Goal: Transaction & Acquisition: Book appointment/travel/reservation

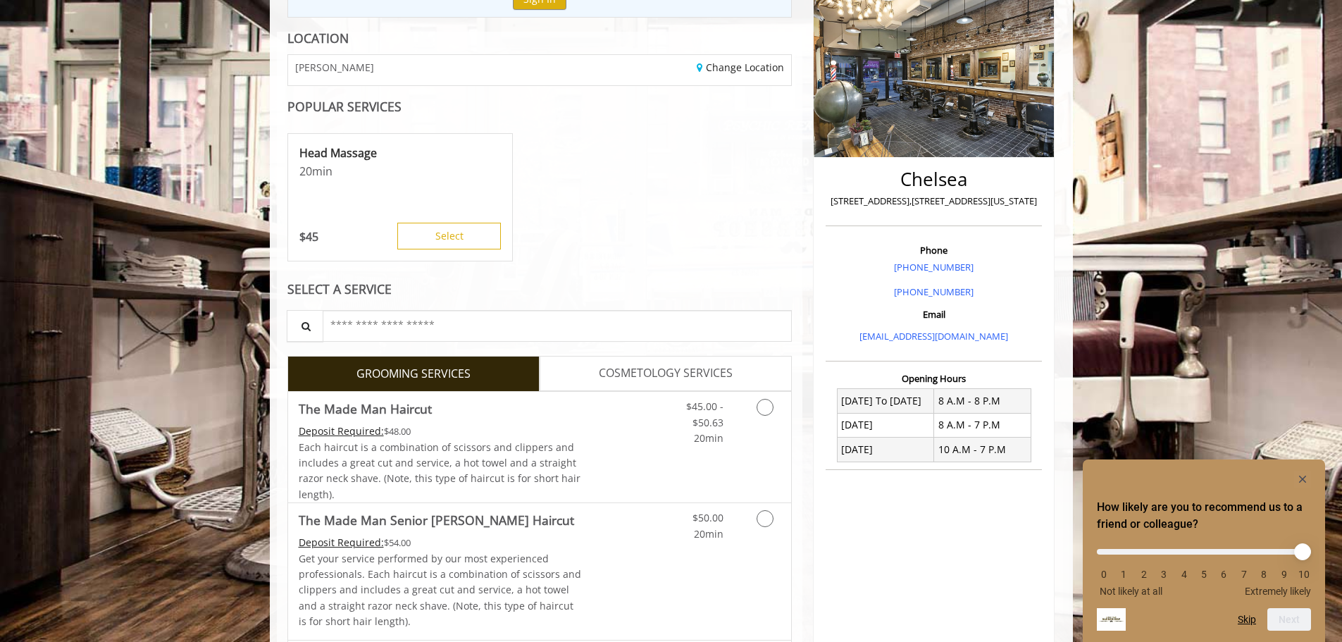
scroll to position [211, 0]
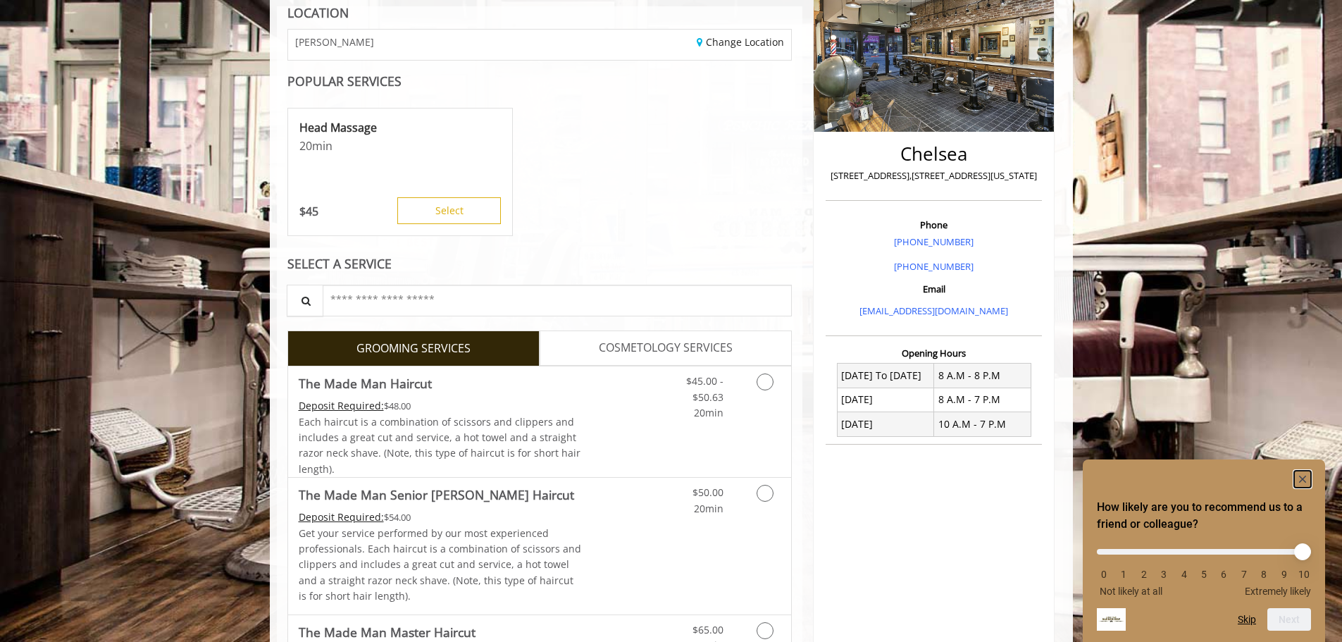
click at [1299, 475] on rect "Hide survey" at bounding box center [1303, 479] width 17 height 17
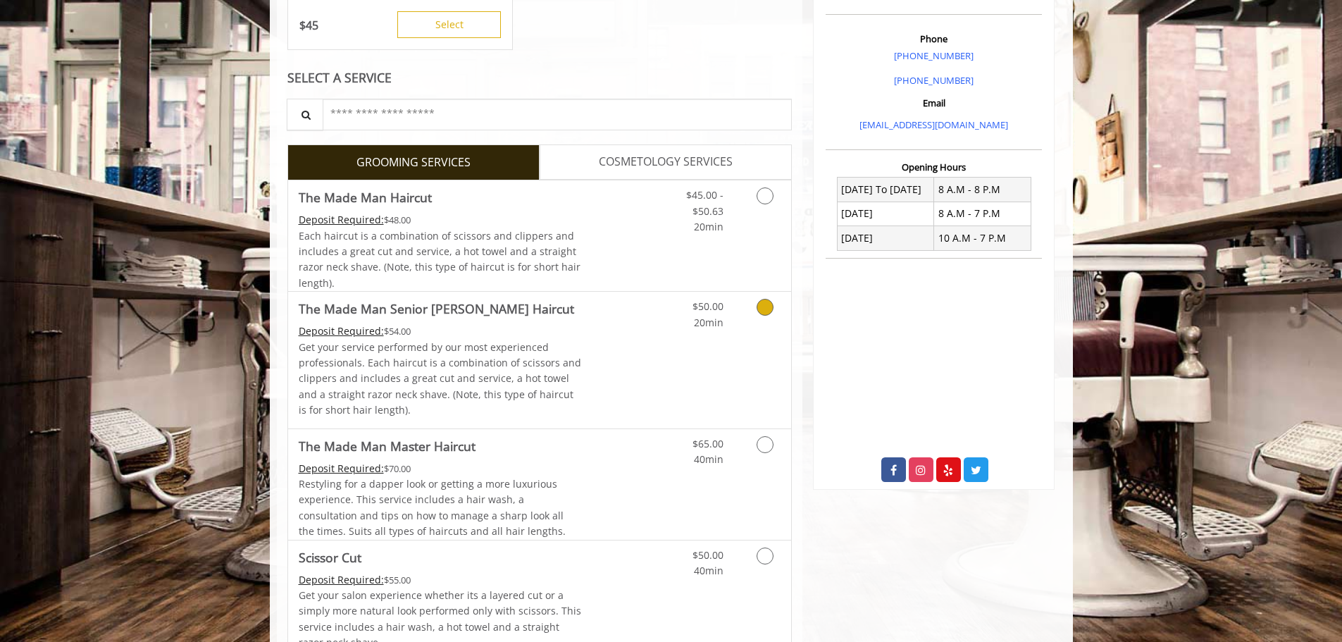
scroll to position [423, 0]
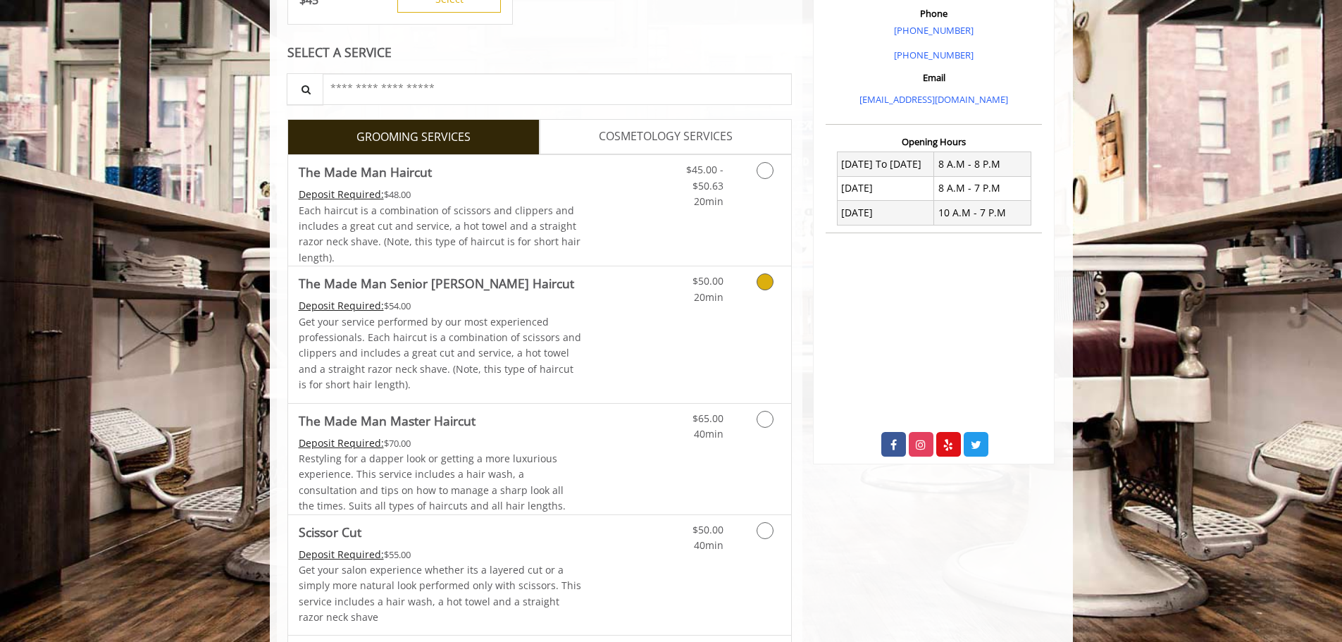
click at [569, 364] on p "Get your service performed by our most experienced professionals. Each haircut …" at bounding box center [440, 353] width 283 height 79
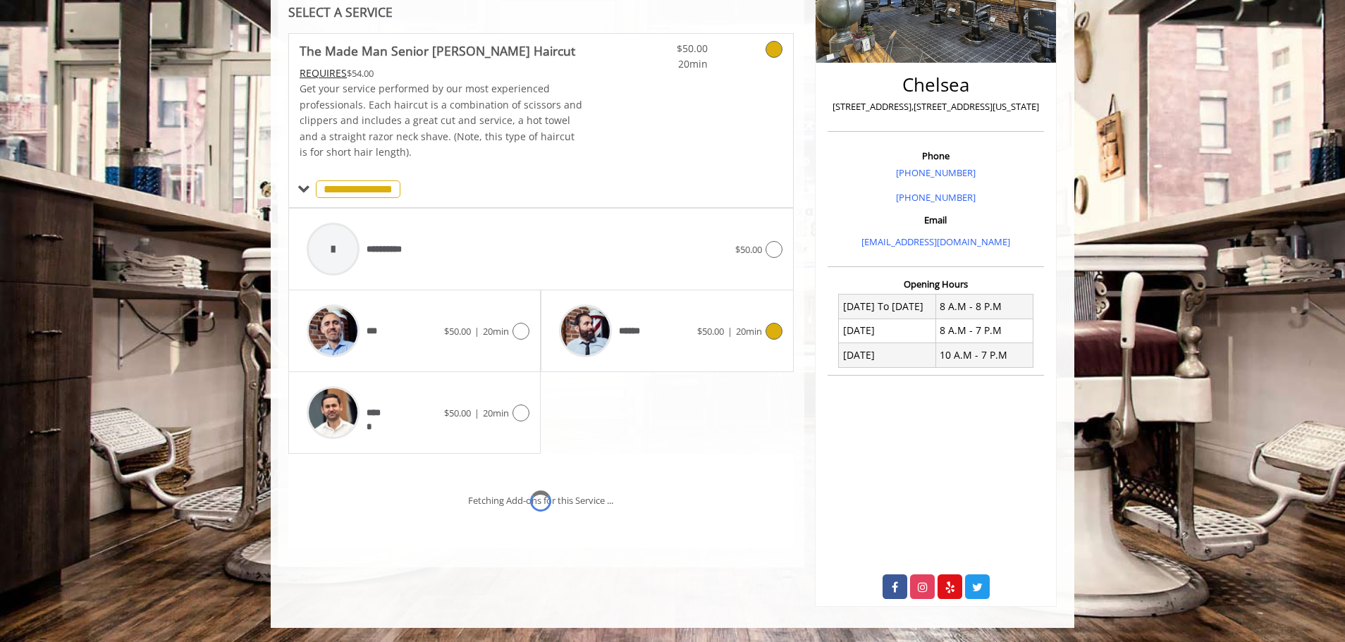
scroll to position [301, 0]
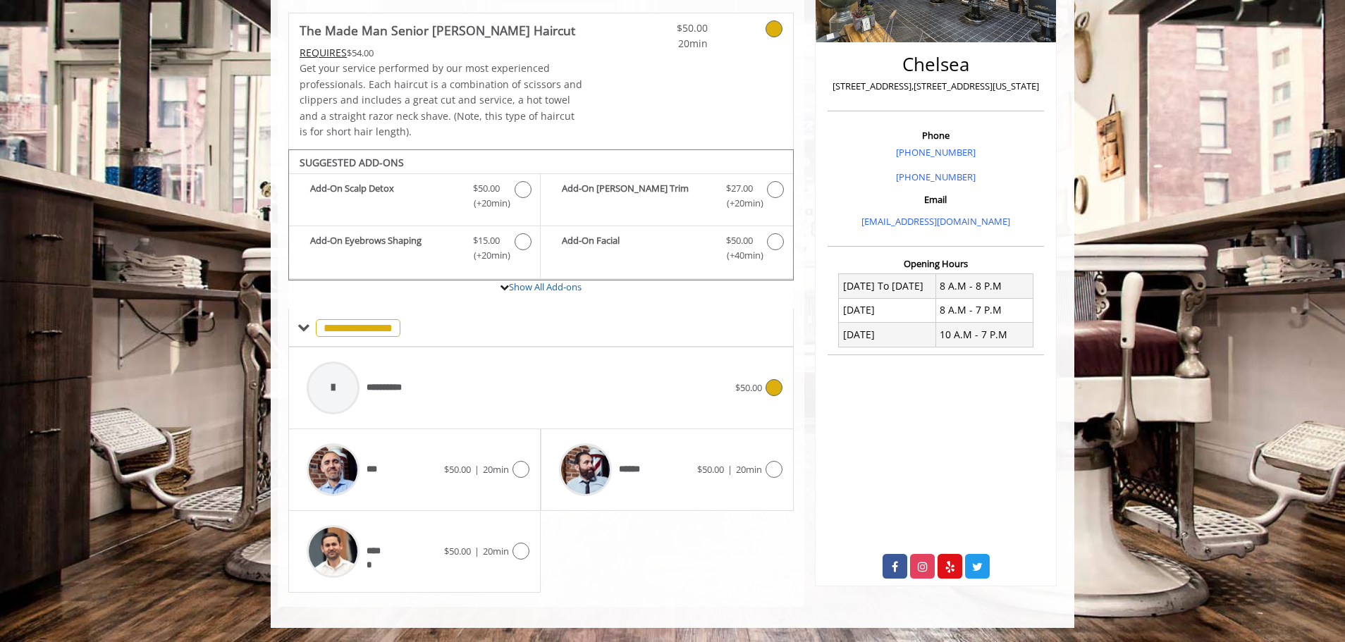
click at [440, 410] on div "**********" at bounding box center [518, 387] width 436 height 67
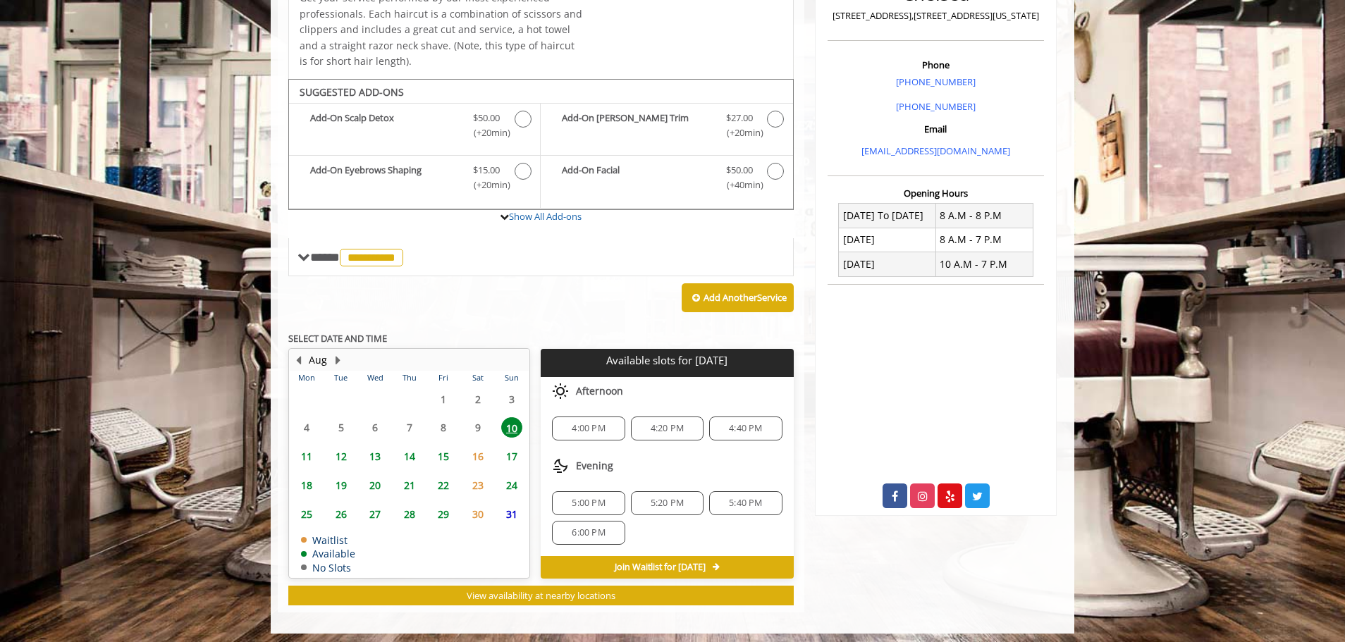
scroll to position [377, 0]
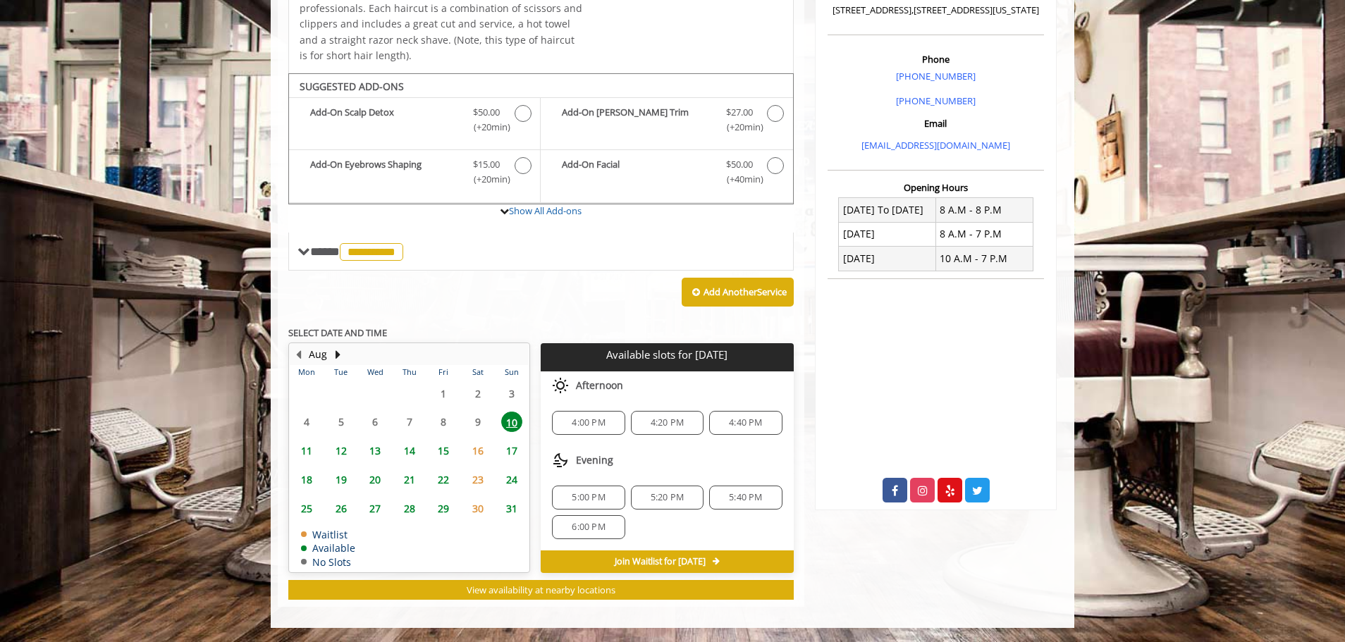
click at [479, 450] on span "16" at bounding box center [477, 450] width 21 height 20
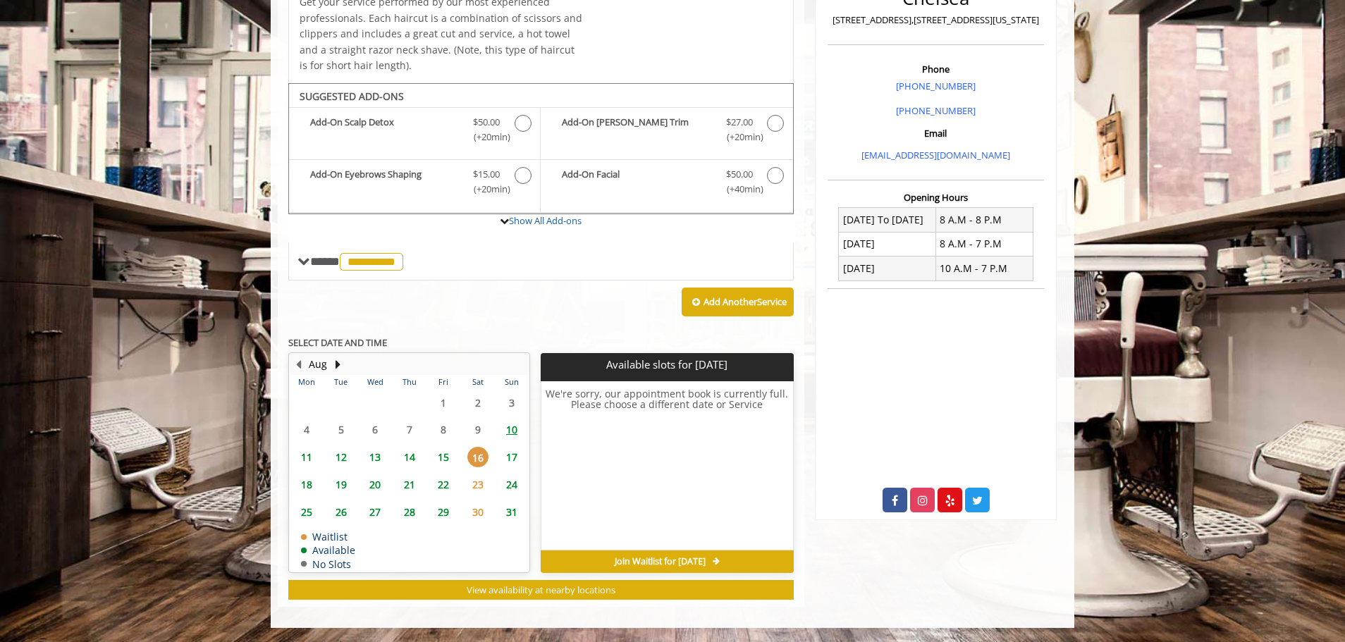
click at [447, 450] on span "15" at bounding box center [443, 457] width 21 height 20
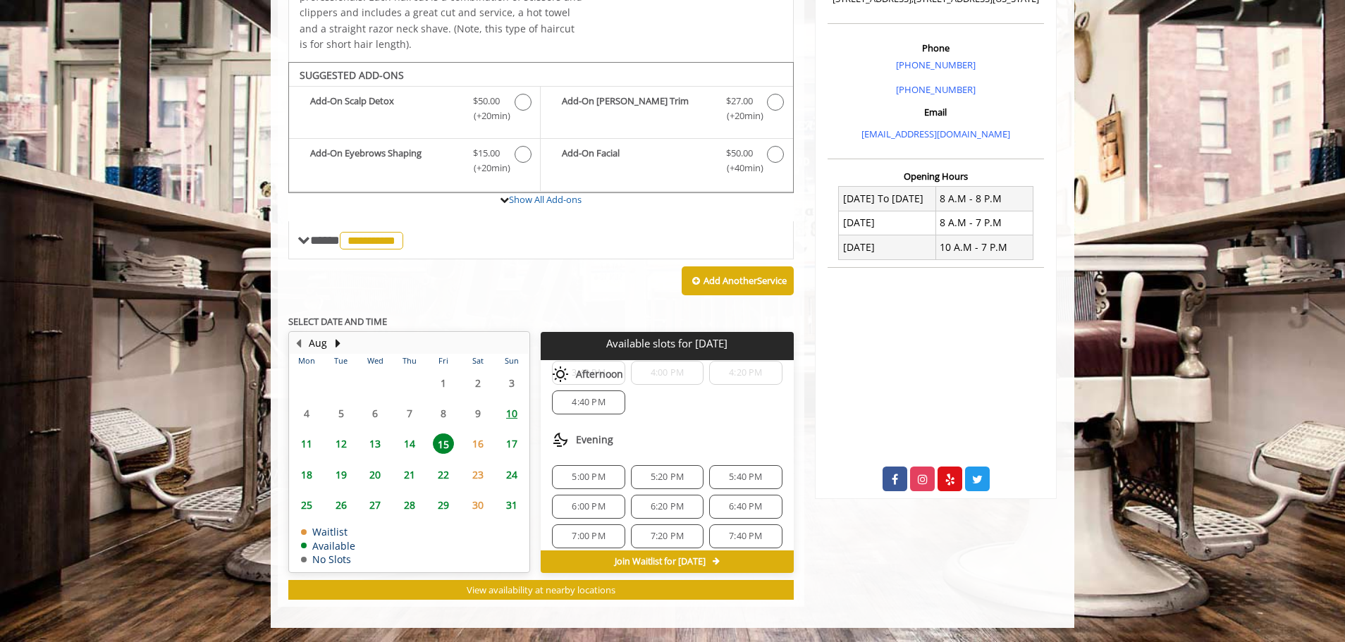
scroll to position [241, 0]
click at [400, 445] on span "14" at bounding box center [409, 443] width 21 height 20
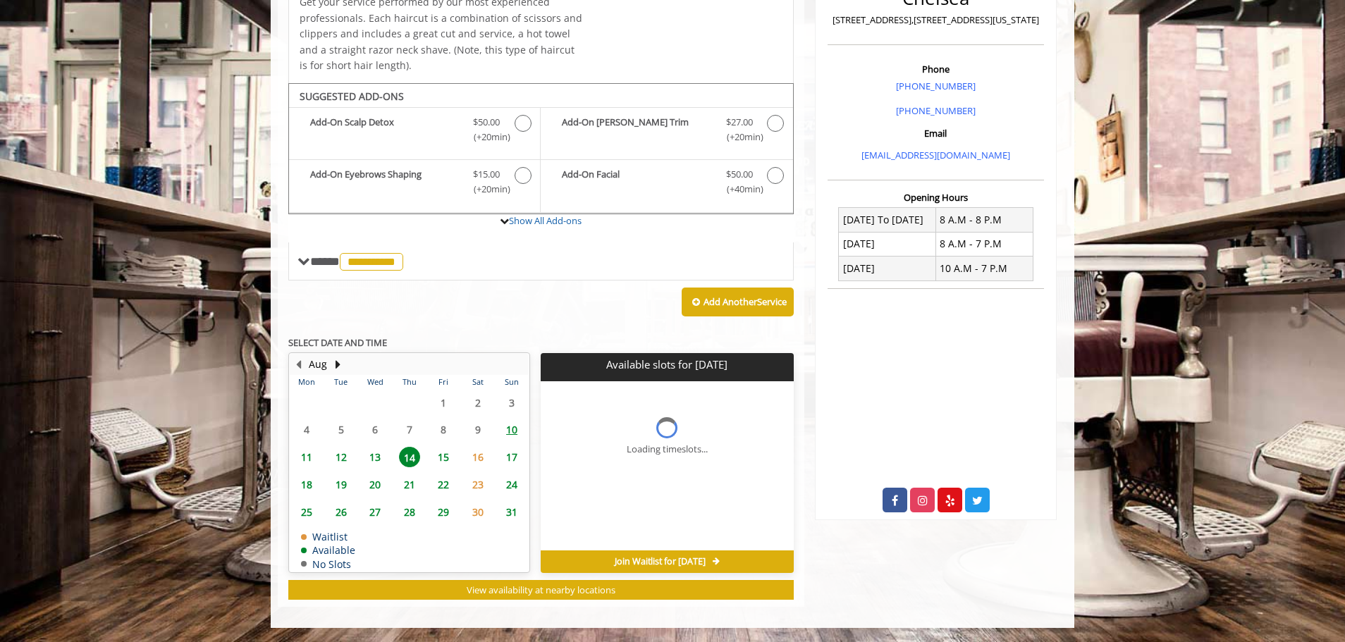
scroll to position [0, 0]
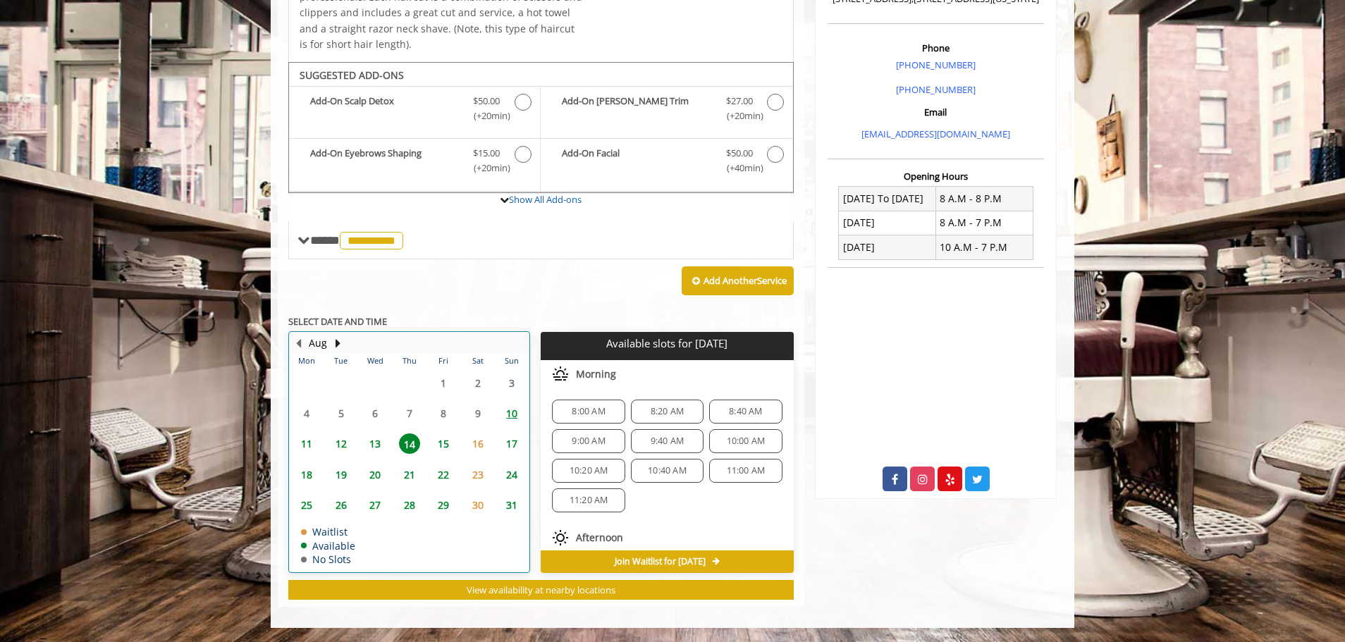
click at [513, 457] on td "17" at bounding box center [512, 443] width 35 height 30
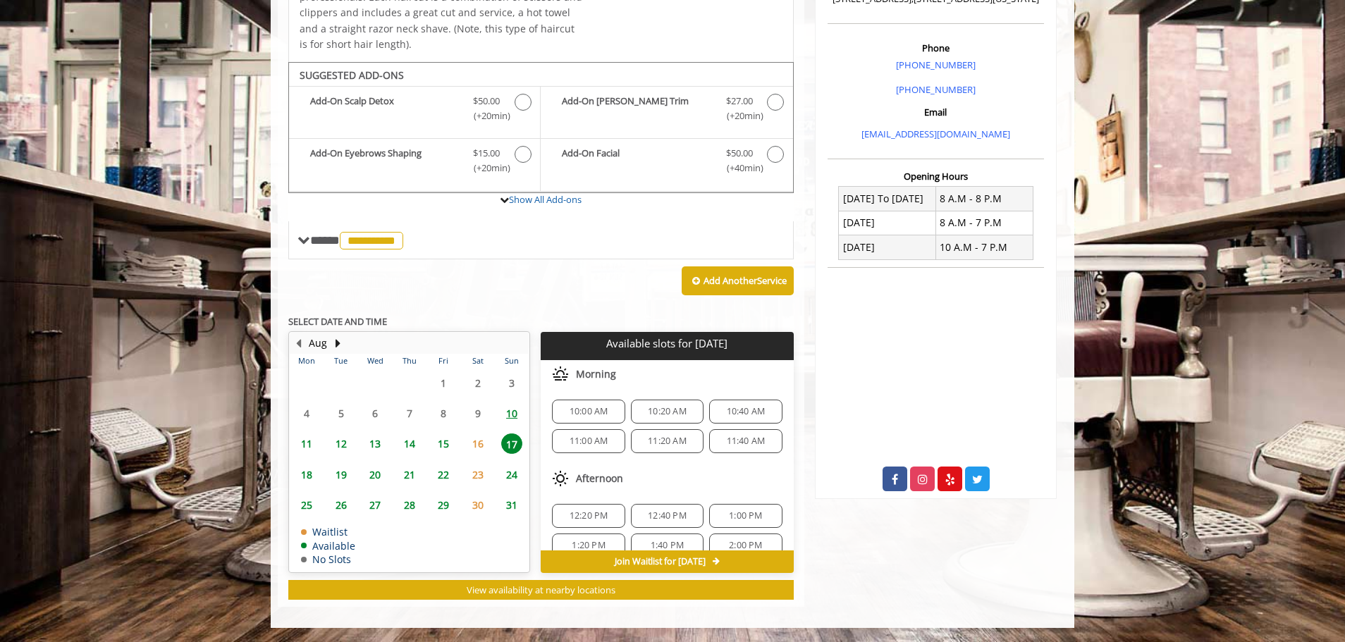
click at [305, 476] on span "18" at bounding box center [306, 474] width 21 height 20
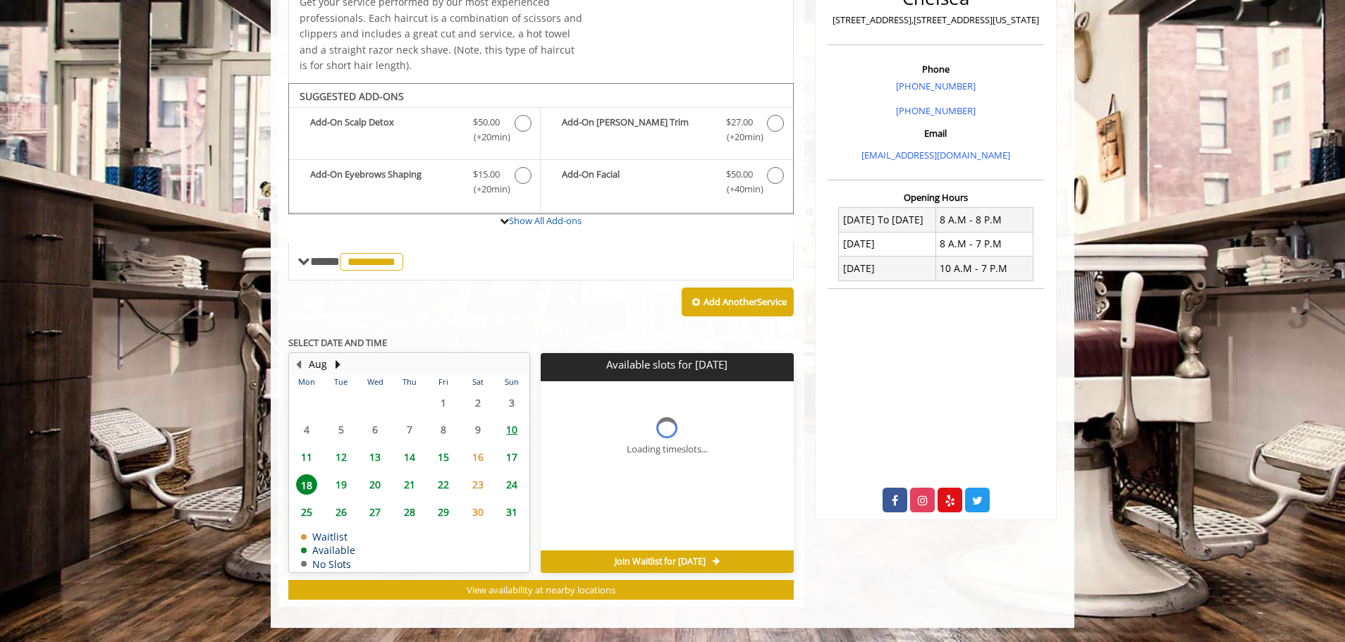
scroll to position [388, 0]
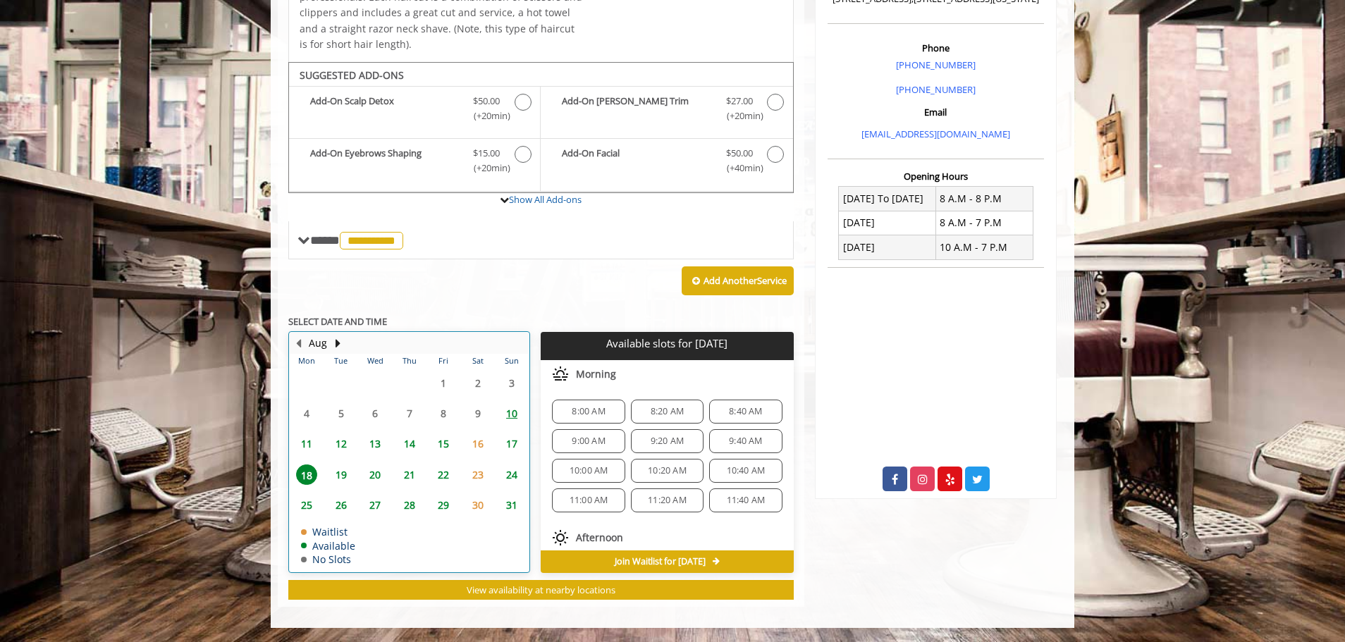
click at [395, 444] on div "14" at bounding box center [409, 443] width 28 height 20
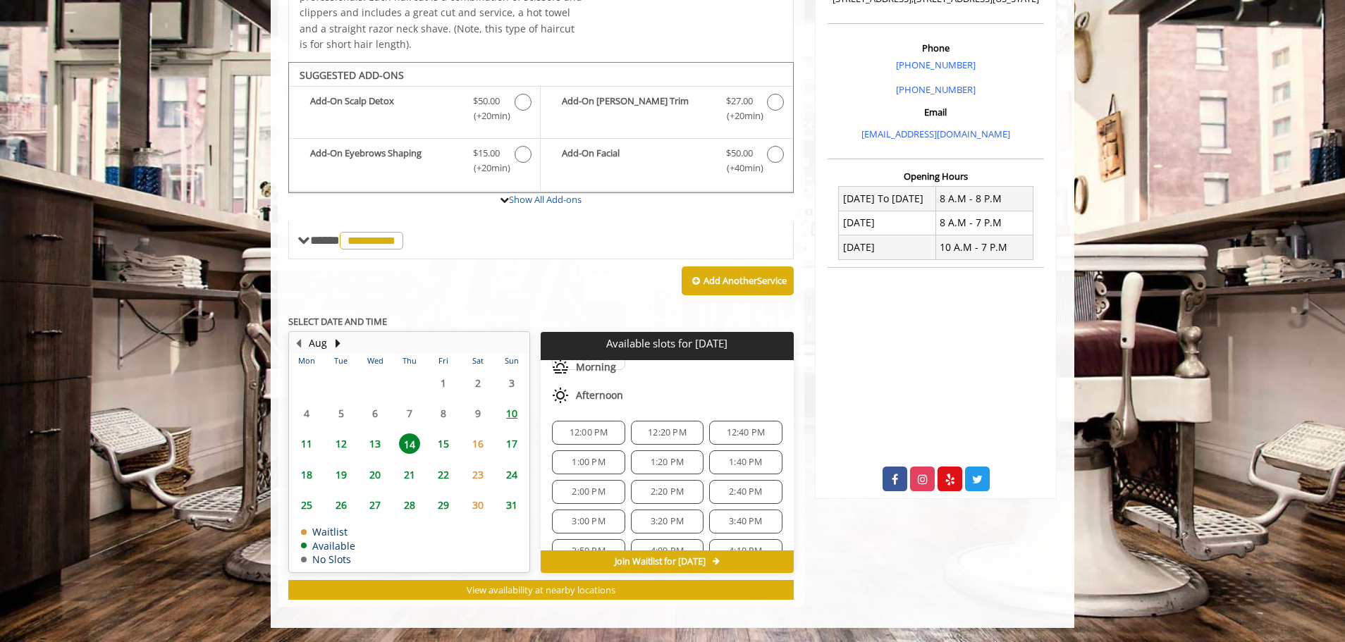
scroll to position [118, 0]
click at [487, 443] on span "16" at bounding box center [477, 443] width 21 height 20
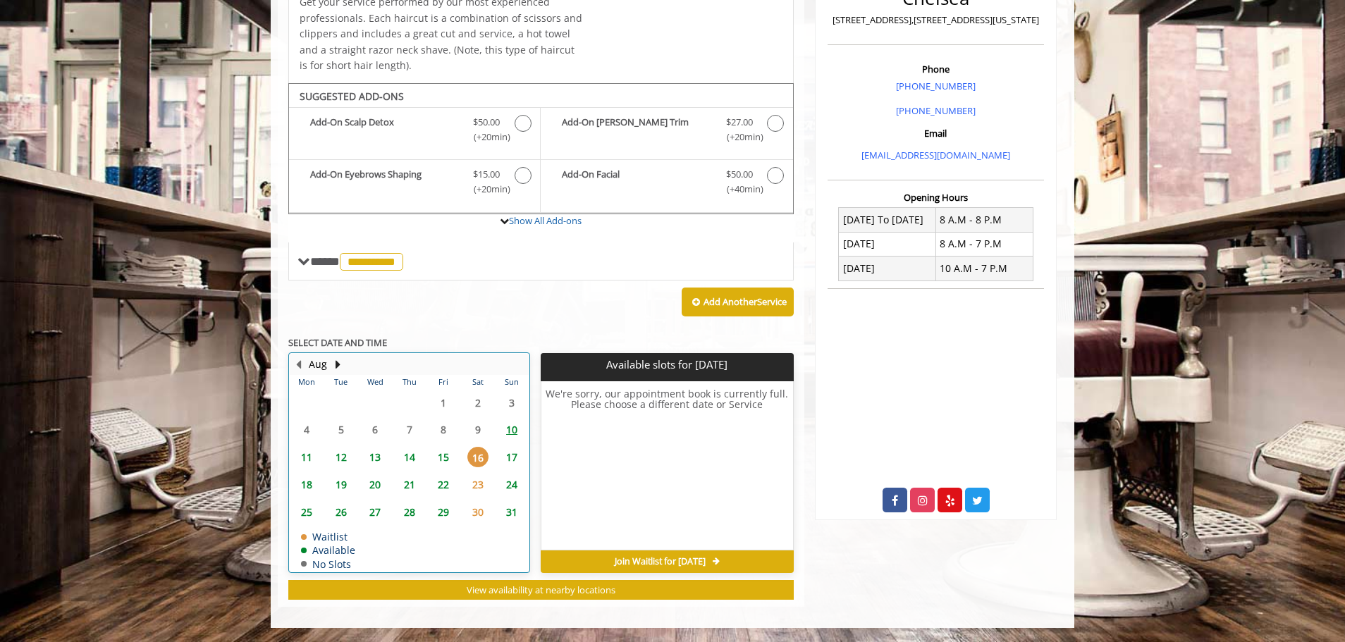
click at [498, 459] on div "17" at bounding box center [512, 457] width 29 height 20
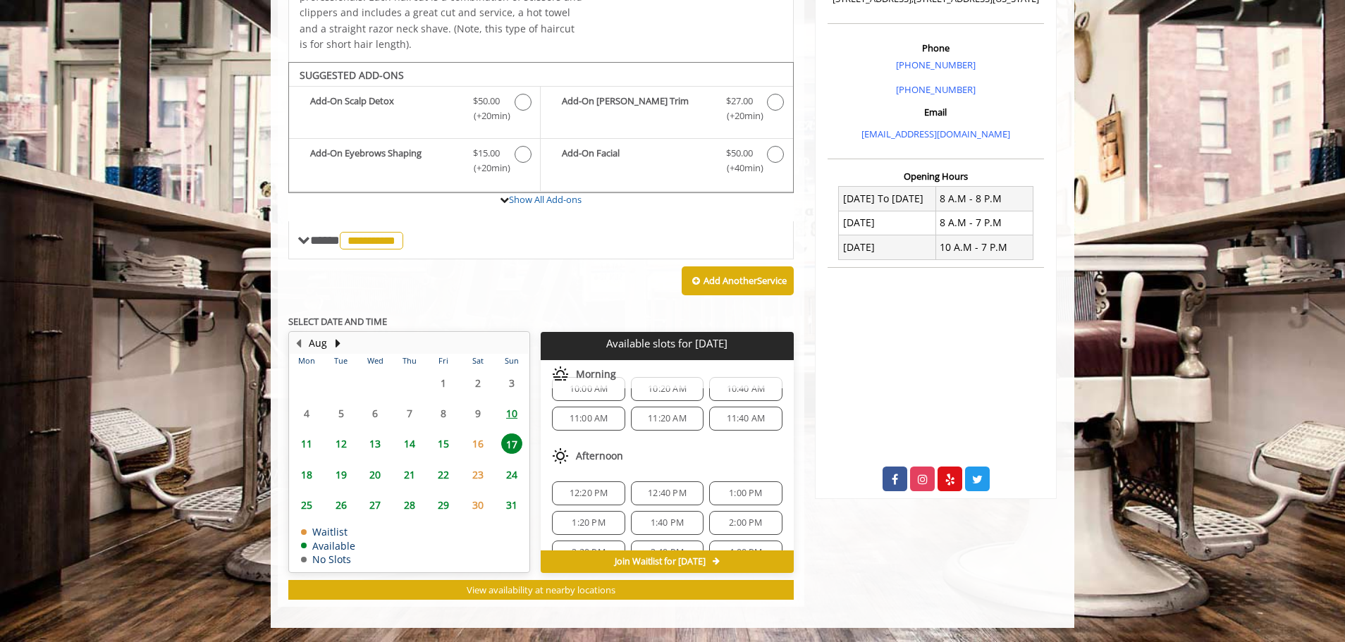
scroll to position [0, 0]
click at [507, 419] on span "10" at bounding box center [511, 413] width 21 height 20
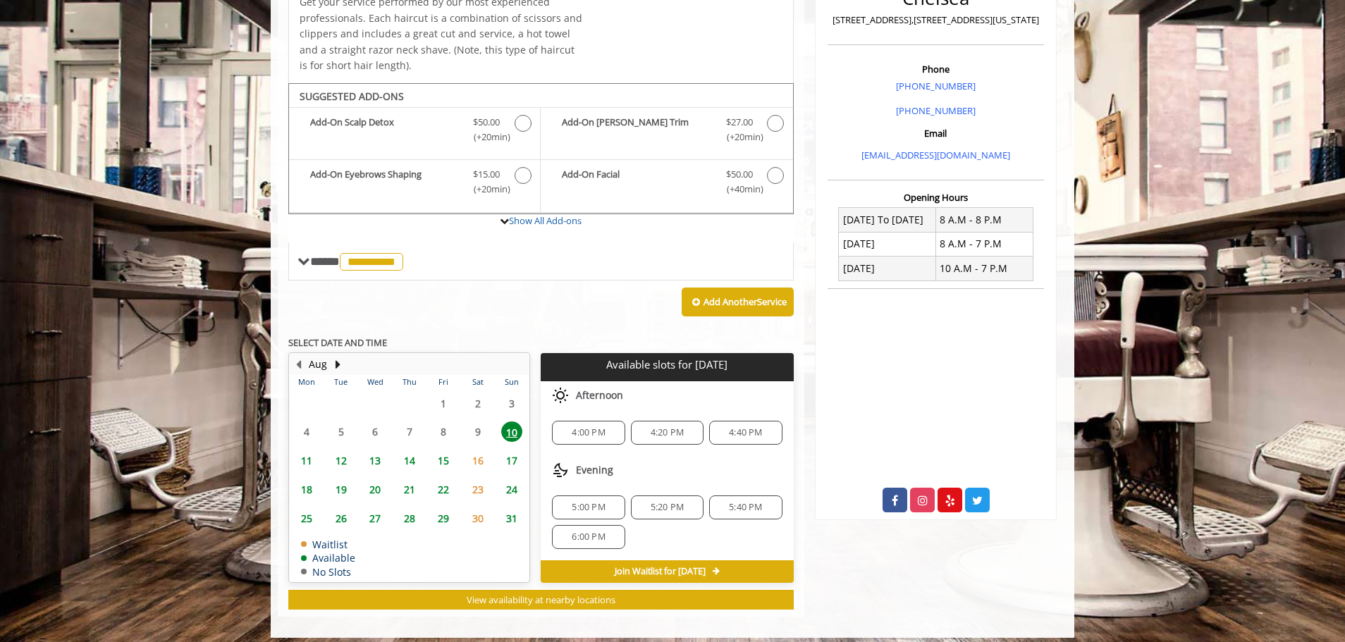
scroll to position [377, 0]
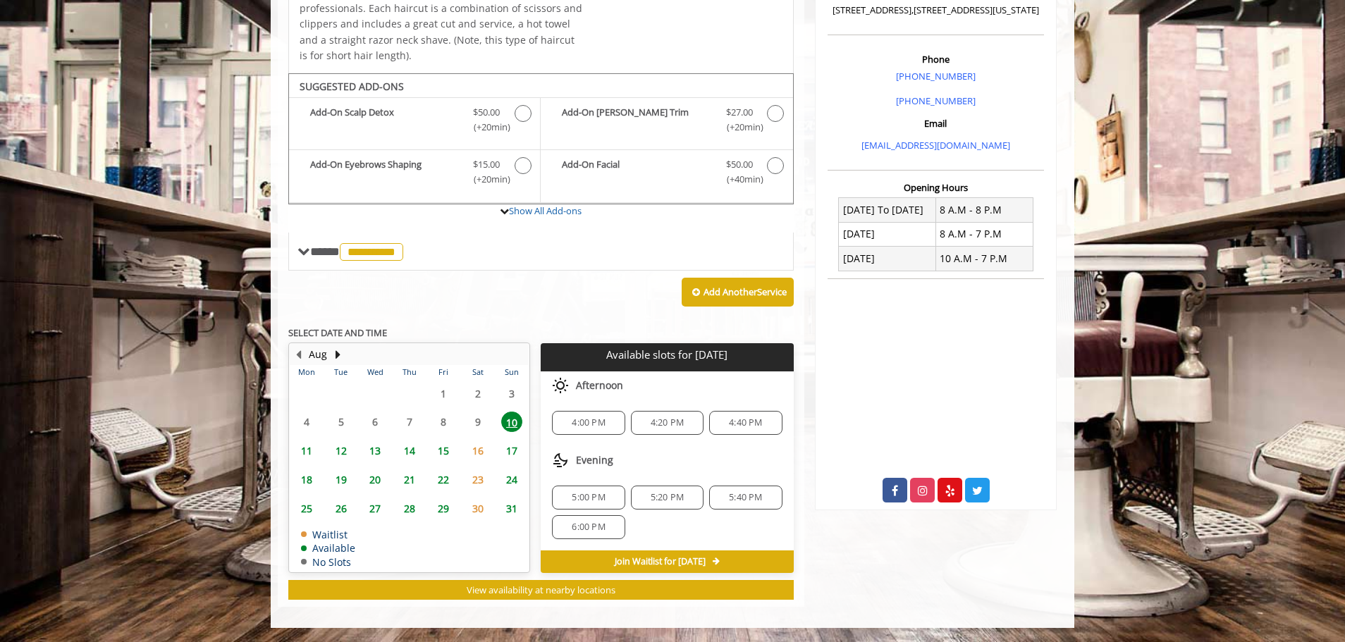
click at [446, 448] on span "15" at bounding box center [443, 450] width 21 height 20
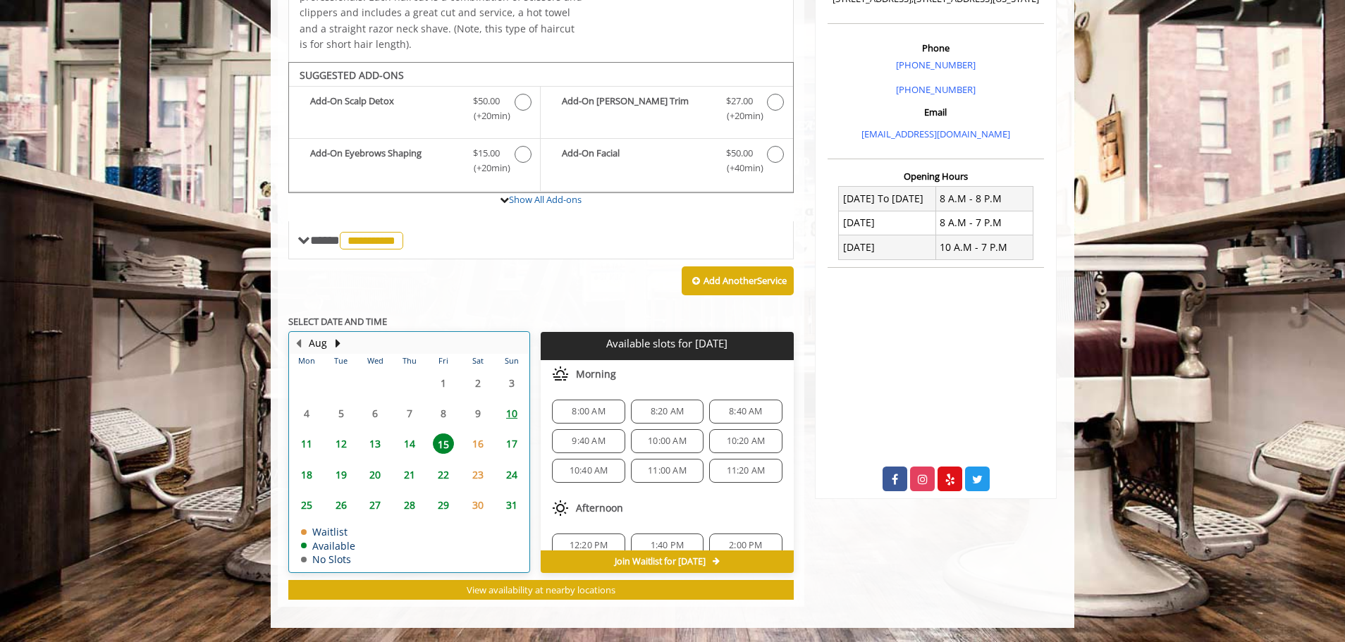
click at [426, 451] on td "15" at bounding box center [443, 443] width 34 height 30
click at [416, 451] on span "14" at bounding box center [409, 443] width 21 height 20
click at [385, 450] on span "13" at bounding box center [374, 443] width 21 height 20
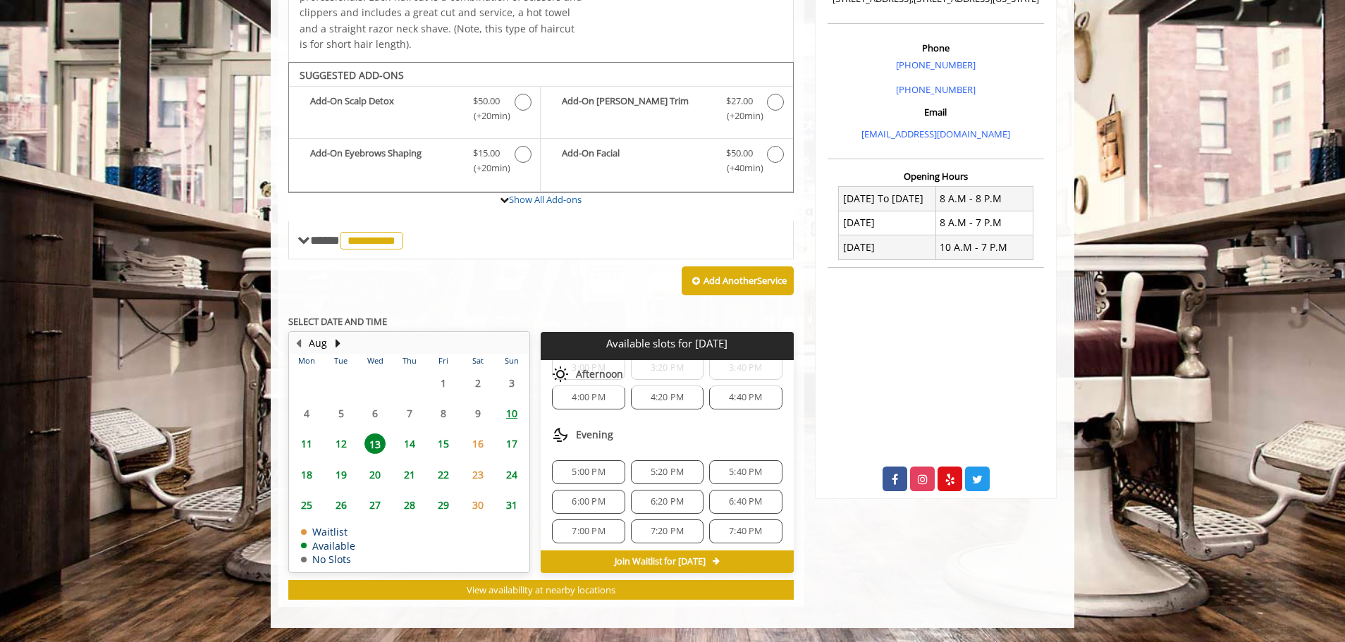
scroll to position [300, 0]
click at [507, 441] on span "17" at bounding box center [511, 443] width 21 height 20
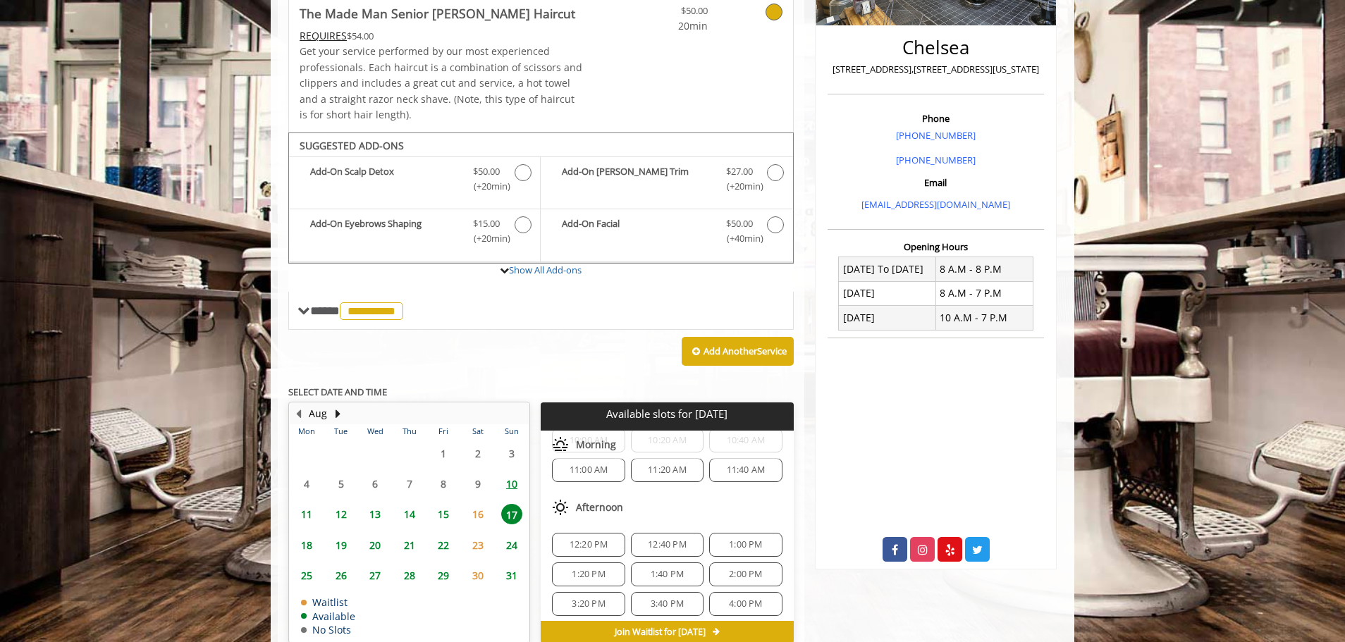
scroll to position [0, 0]
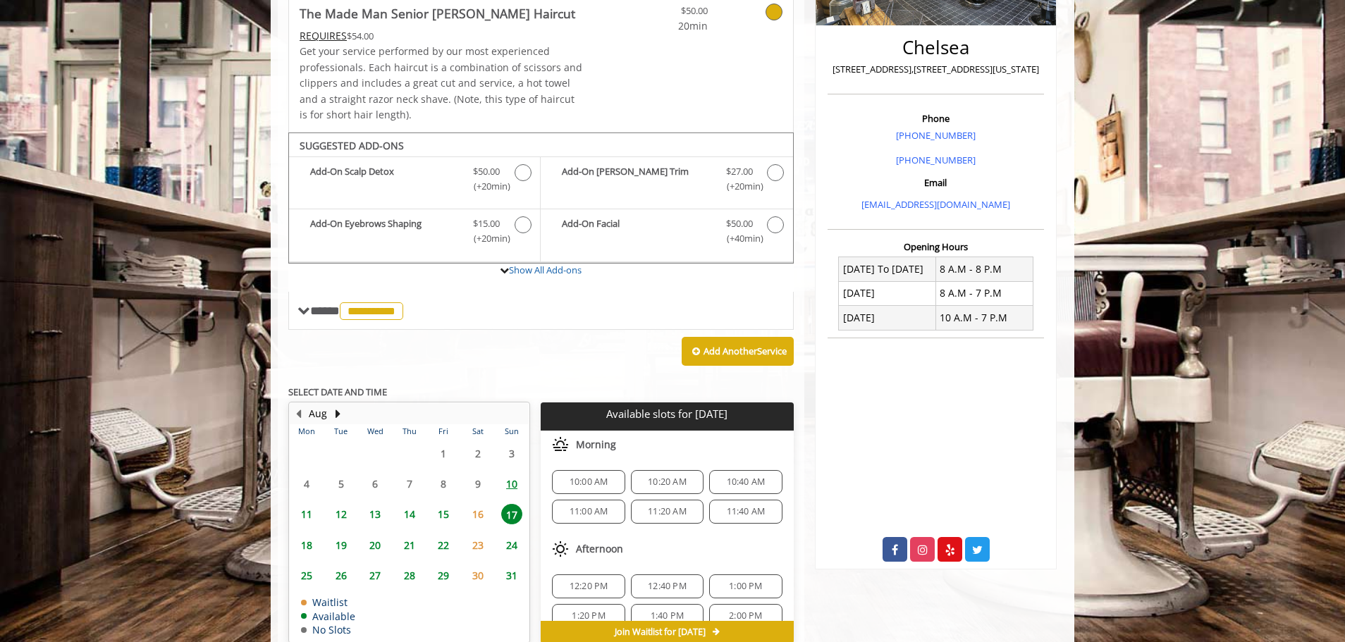
click at [608, 511] on span "11:00 AM" at bounding box center [588, 511] width 60 height 11
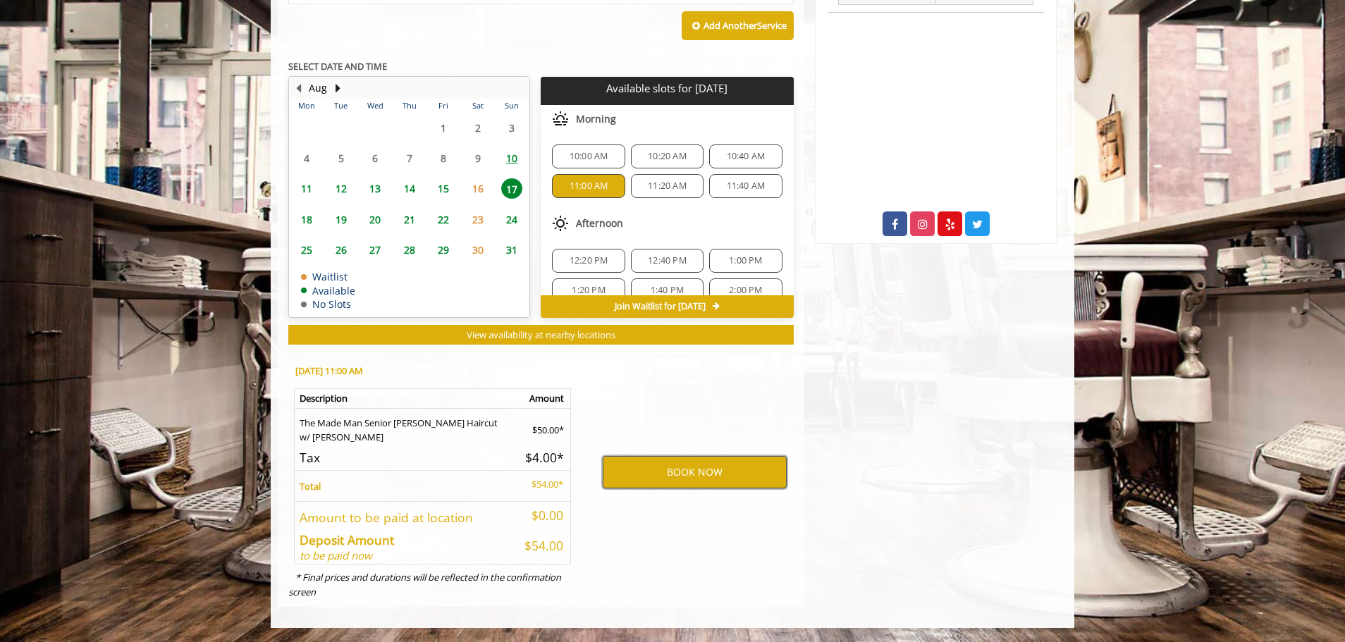
click at [631, 477] on button "BOOK NOW" at bounding box center [695, 472] width 184 height 32
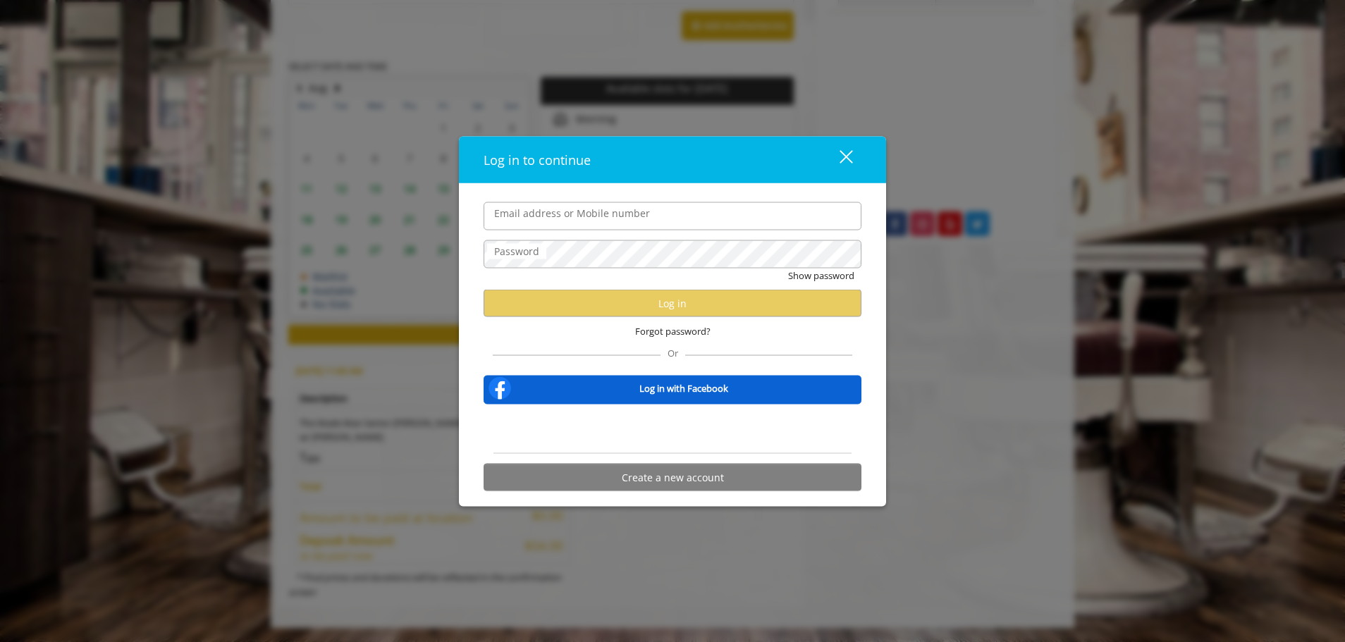
click at [565, 228] on input "Email address or Mobile number" at bounding box center [672, 216] width 378 height 28
type input "**********"
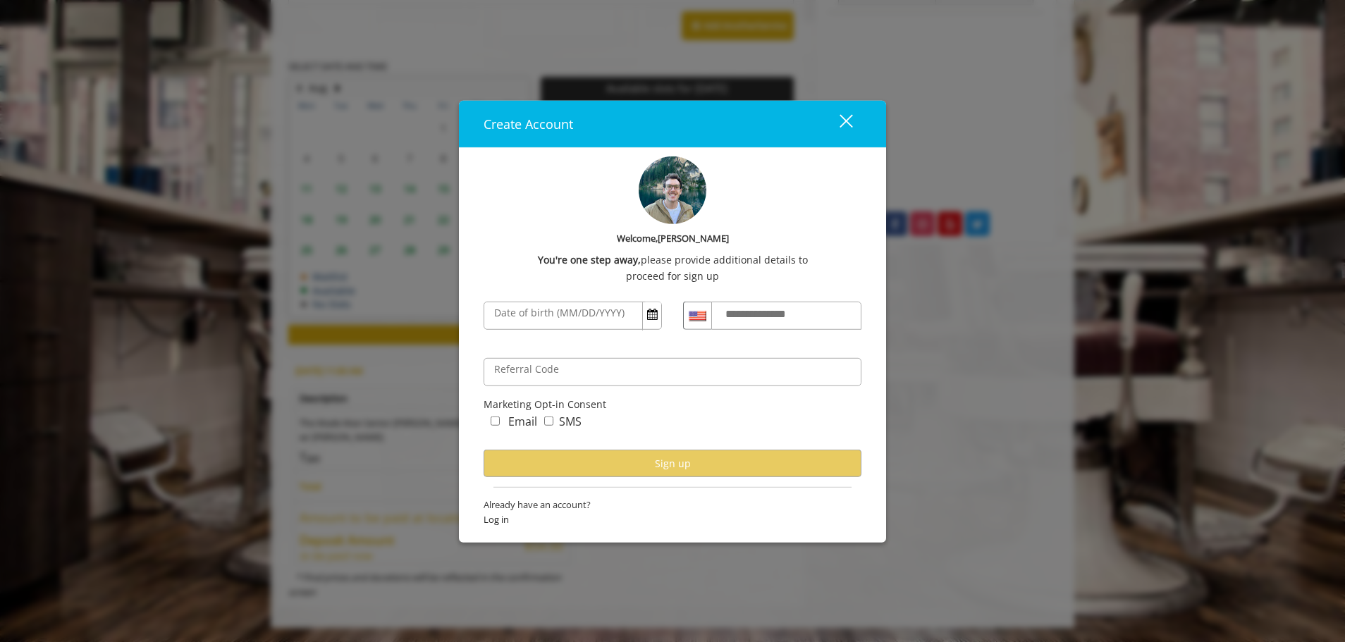
click at [608, 313] on label "Date of birth (MM/DD/YYYY)" at bounding box center [559, 313] width 144 height 16
click at [608, 313] on input "Date of birth (MM/DD/YYYY)" at bounding box center [572, 316] width 178 height 28
type input "**********"
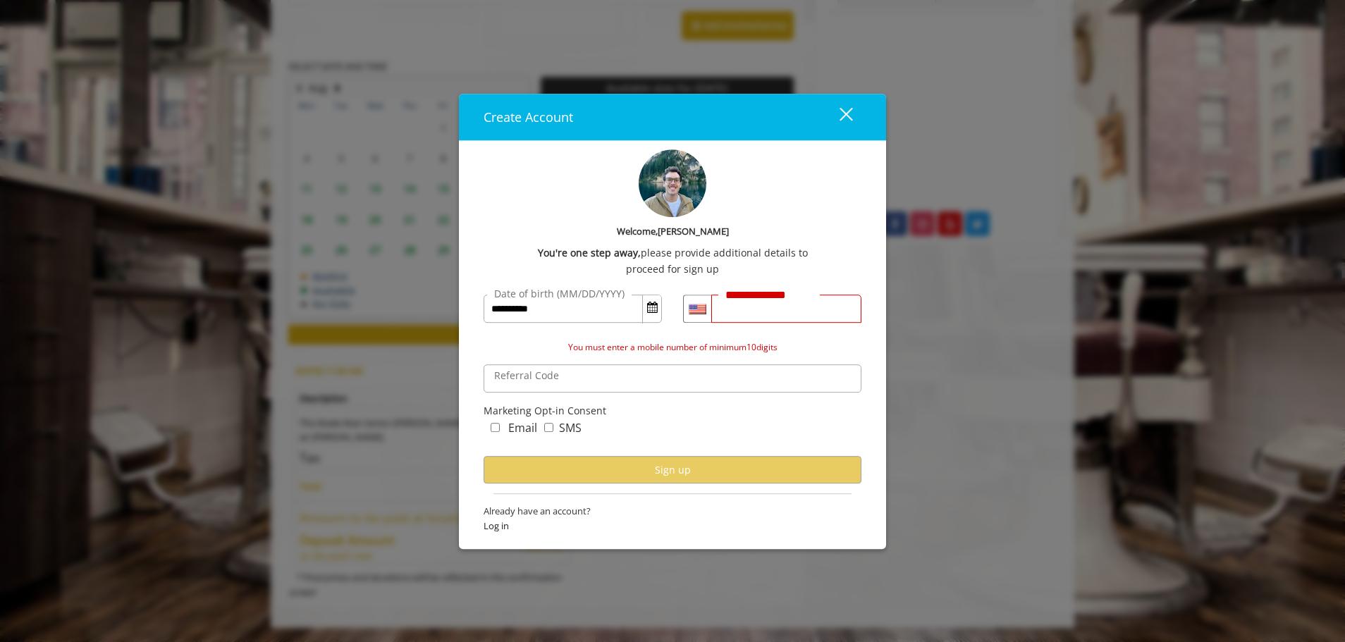
type input "**********"
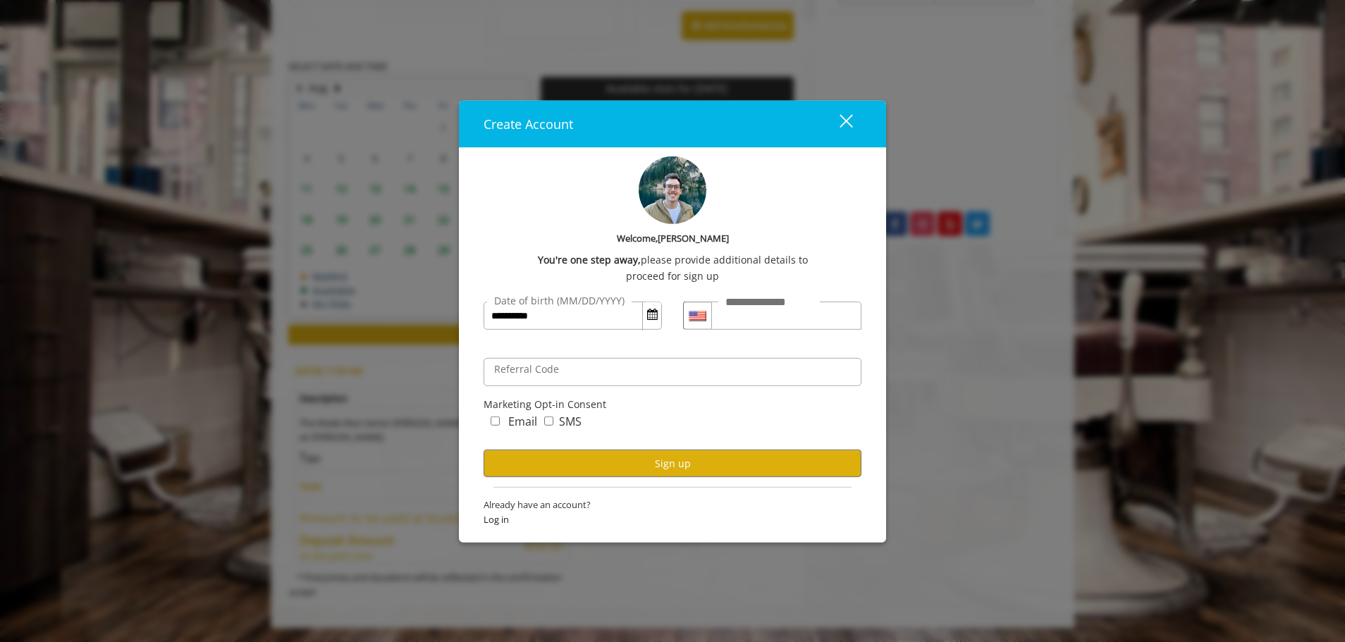
click at [489, 425] on div "Email" at bounding box center [510, 423] width 54 height 23
click at [521, 418] on label "Email" at bounding box center [522, 421] width 29 height 18
click at [560, 421] on label "SMS" at bounding box center [570, 421] width 23 height 18
click at [555, 469] on button "Sign up" at bounding box center [672, 463] width 378 height 27
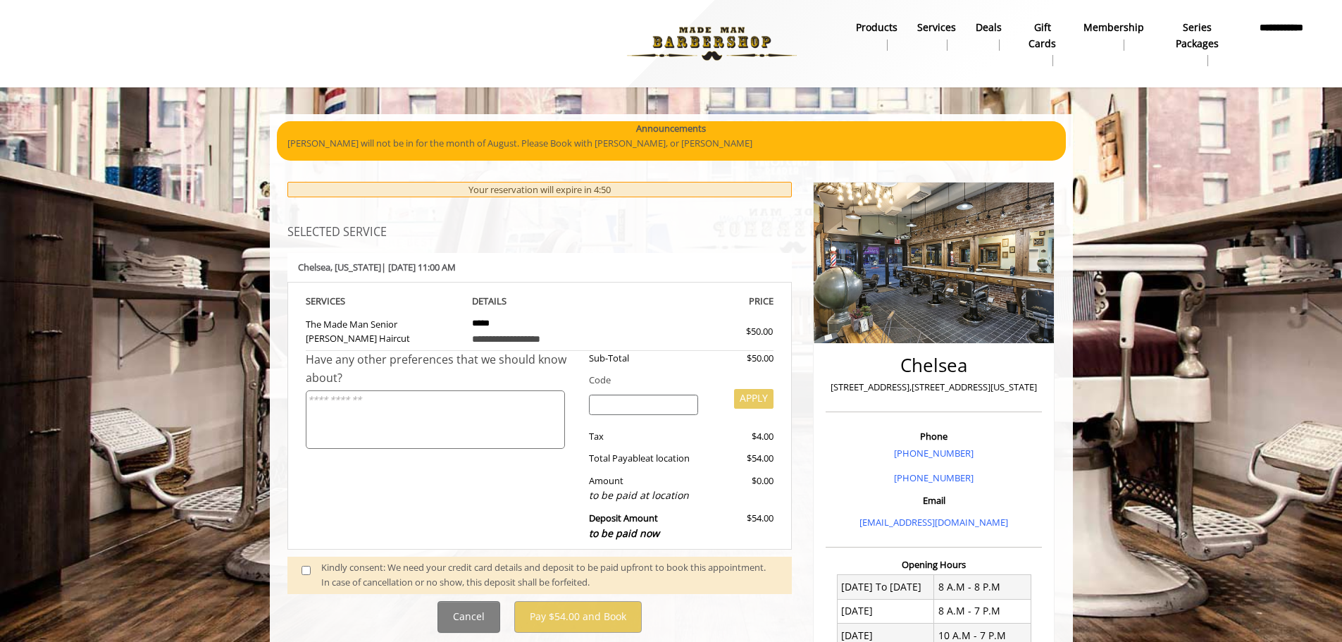
click at [486, 401] on textarea at bounding box center [435, 419] width 259 height 58
click at [641, 396] on input "search" at bounding box center [643, 405] width 109 height 21
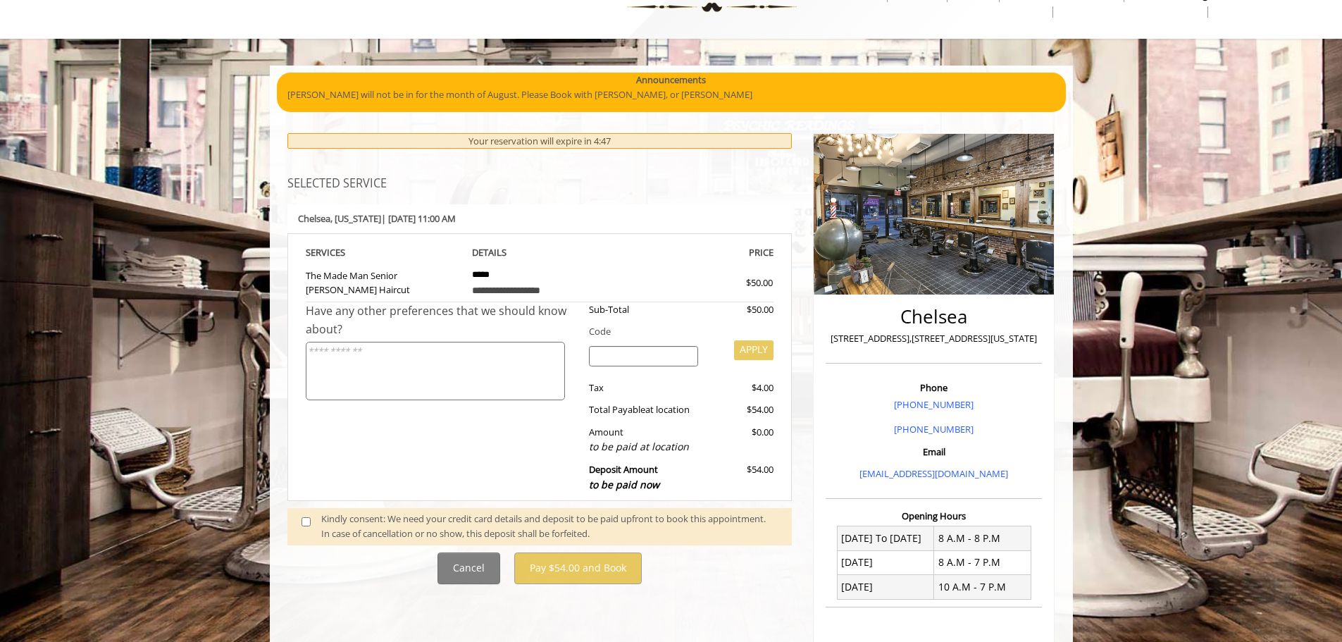
scroll to position [70, 0]
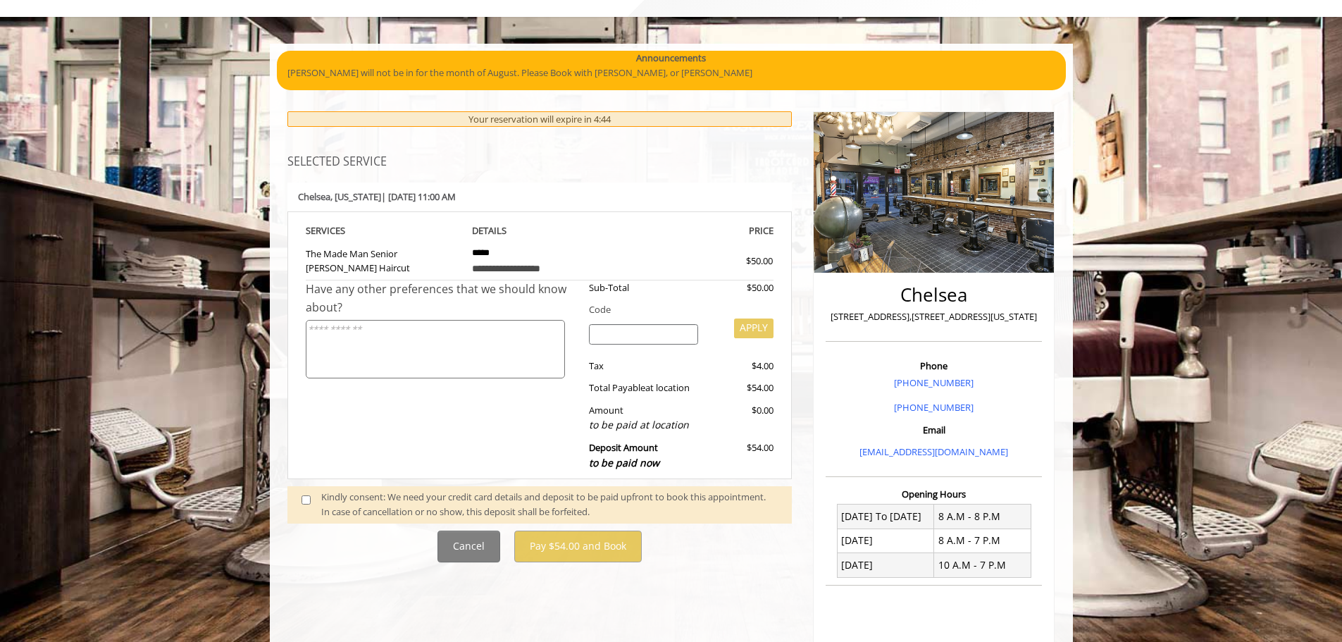
click at [450, 502] on div "Kindly consent: We need your credit card details and deposit to be paid upfront…" at bounding box center [549, 505] width 457 height 30
click at [382, 498] on div "Kindly consent: We need your credit card details and deposit to be paid upfront…" at bounding box center [549, 505] width 457 height 30
click at [313, 498] on span at bounding box center [312, 505] width 42 height 30
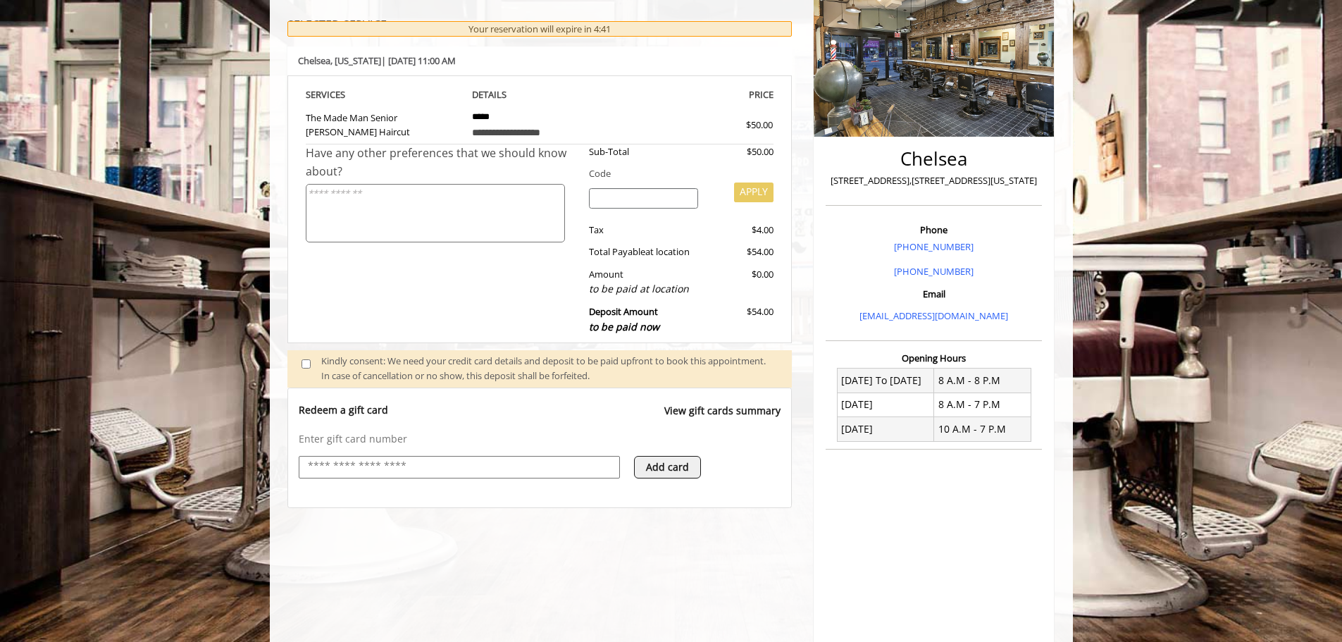
scroll to position [211, 0]
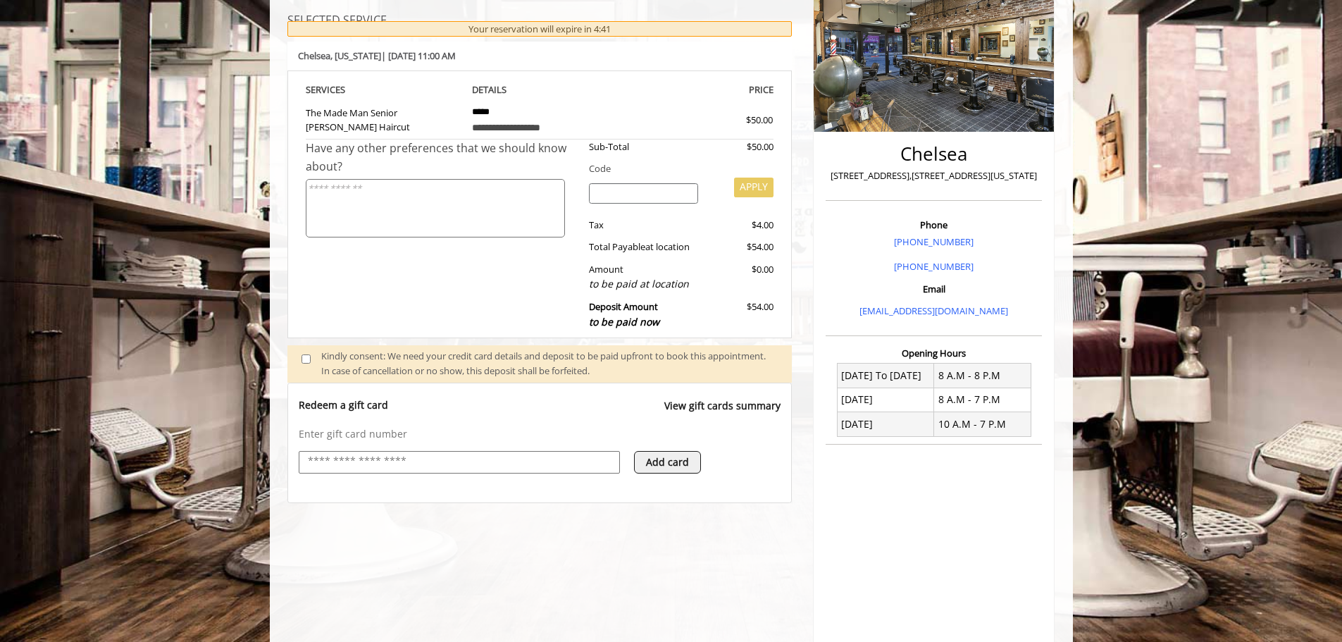
click at [397, 472] on div at bounding box center [459, 462] width 321 height 23
click at [400, 461] on input "text" at bounding box center [460, 461] width 306 height 17
type input "**********"
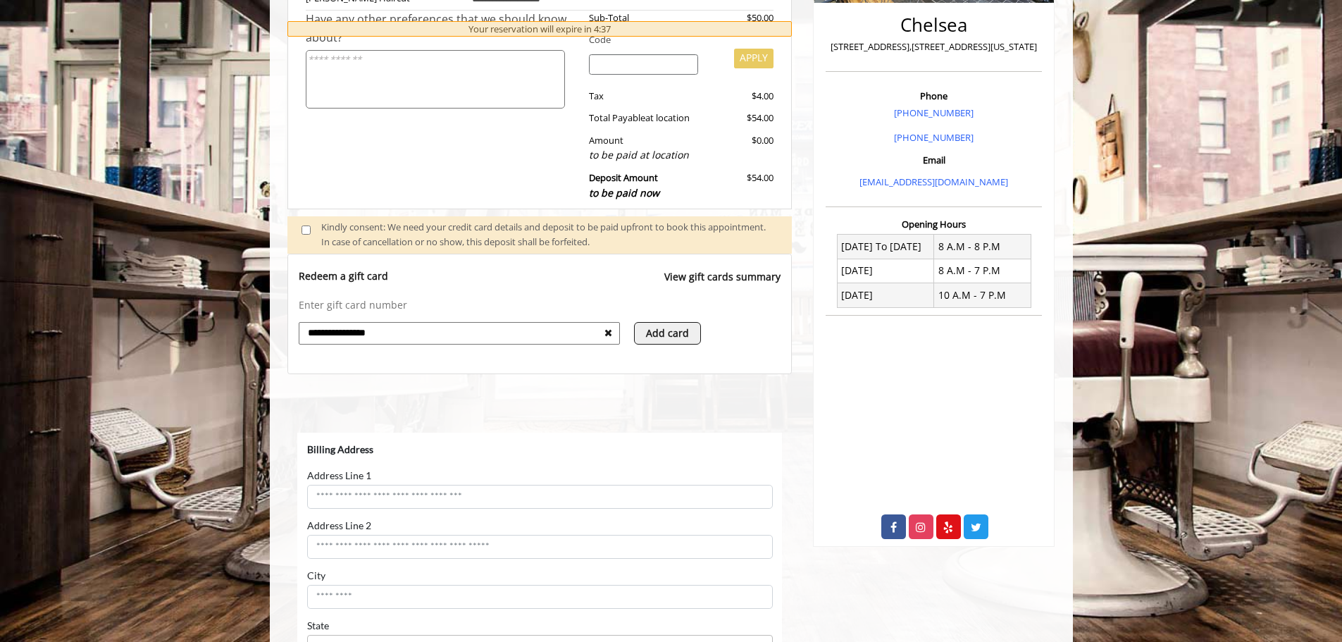
scroll to position [352, 0]
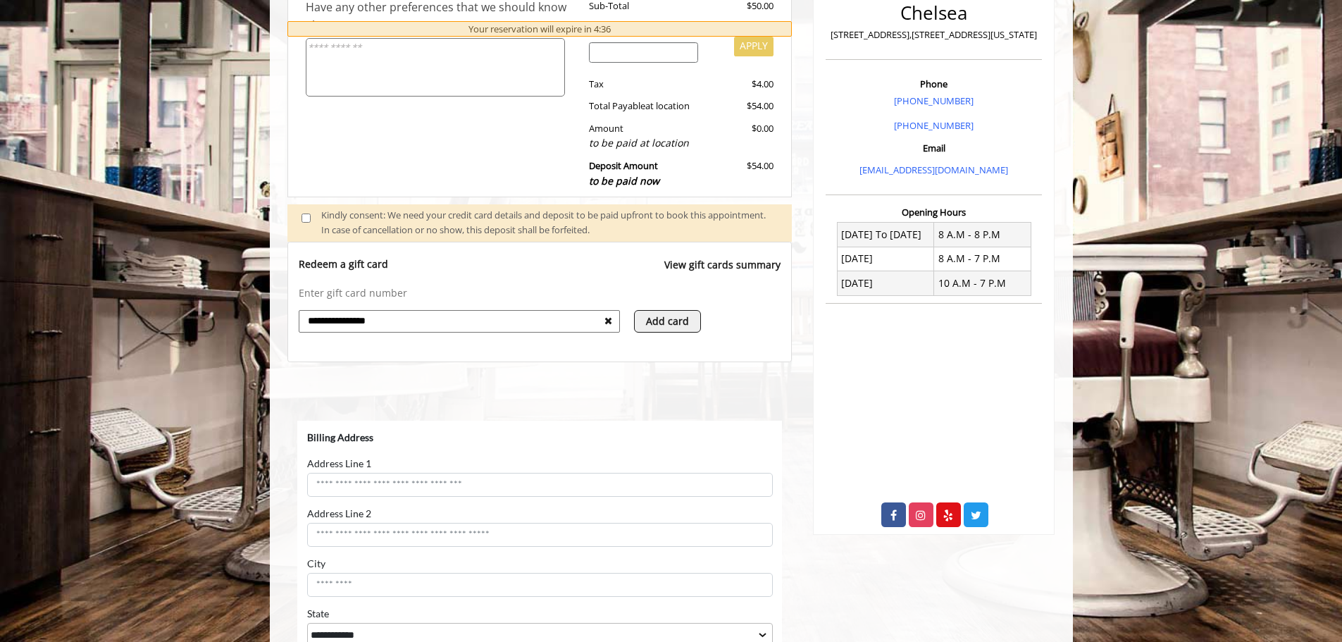
click at [666, 326] on button "Add card" at bounding box center [667, 321] width 67 height 23
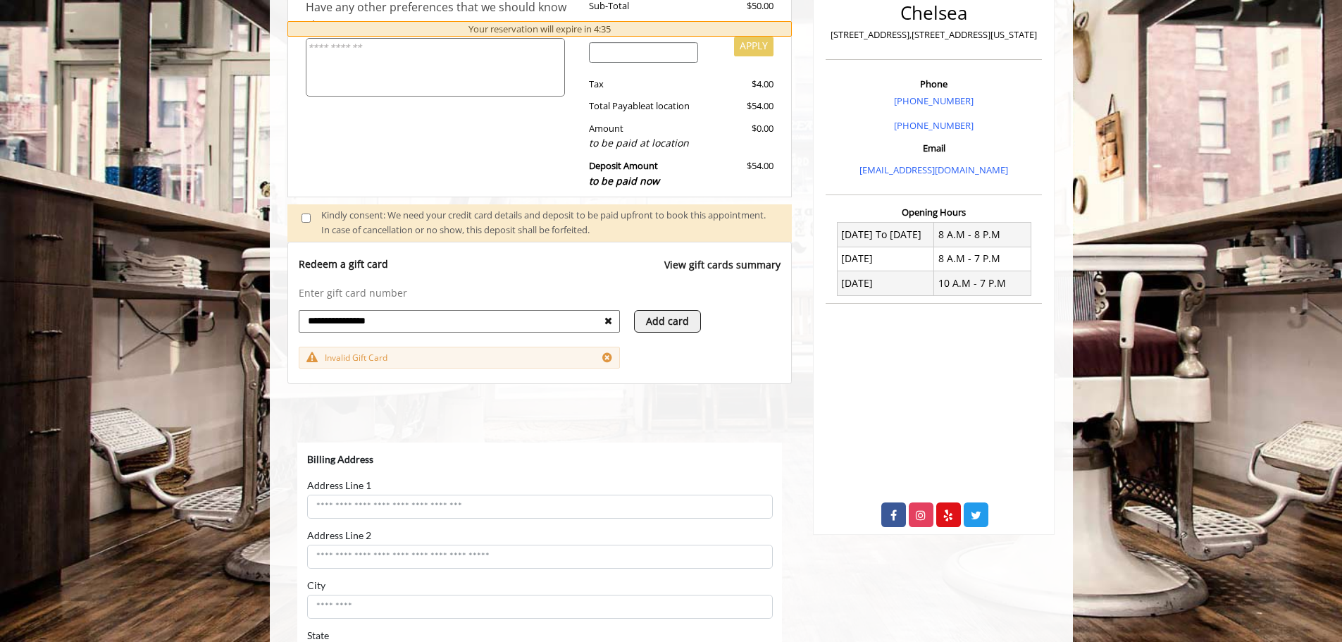
click at [611, 324] on icon at bounding box center [609, 321] width 8 height 10
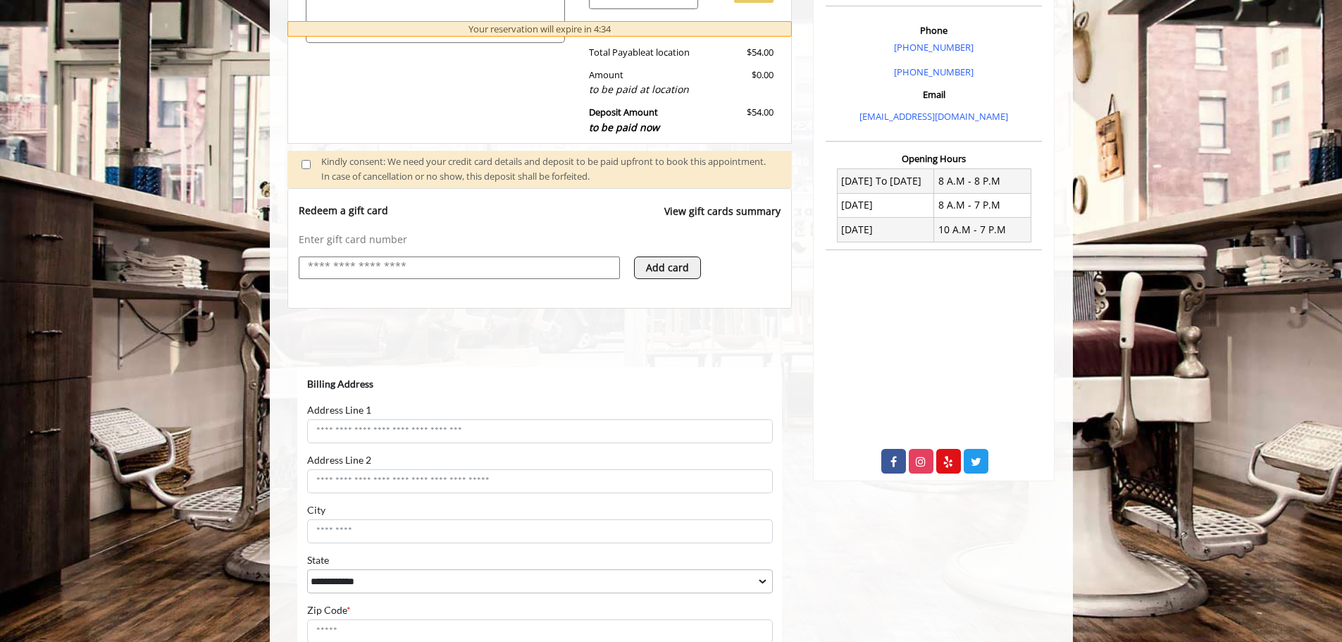
scroll to position [493, 0]
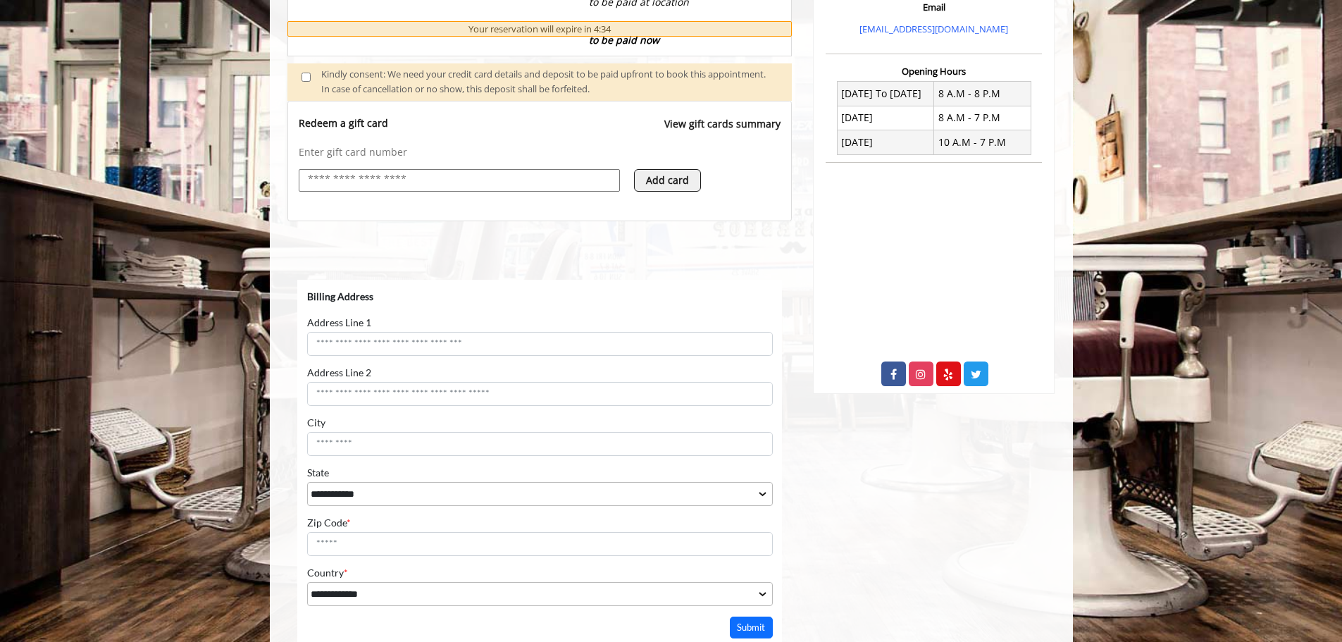
click at [453, 359] on form "**********" at bounding box center [540, 448] width 466 height 316
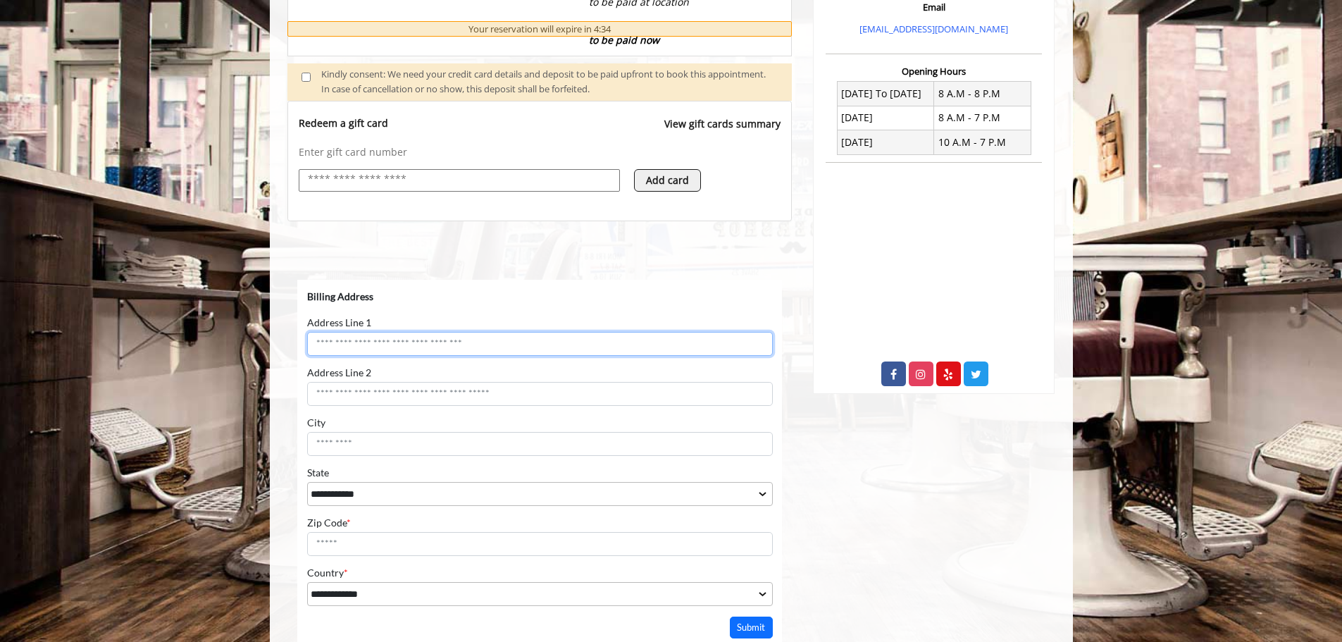
click at [450, 343] on input "Address Line 1" at bounding box center [540, 343] width 466 height 24
click at [456, 351] on input "Address Line 1" at bounding box center [540, 343] width 466 height 24
type input "**********"
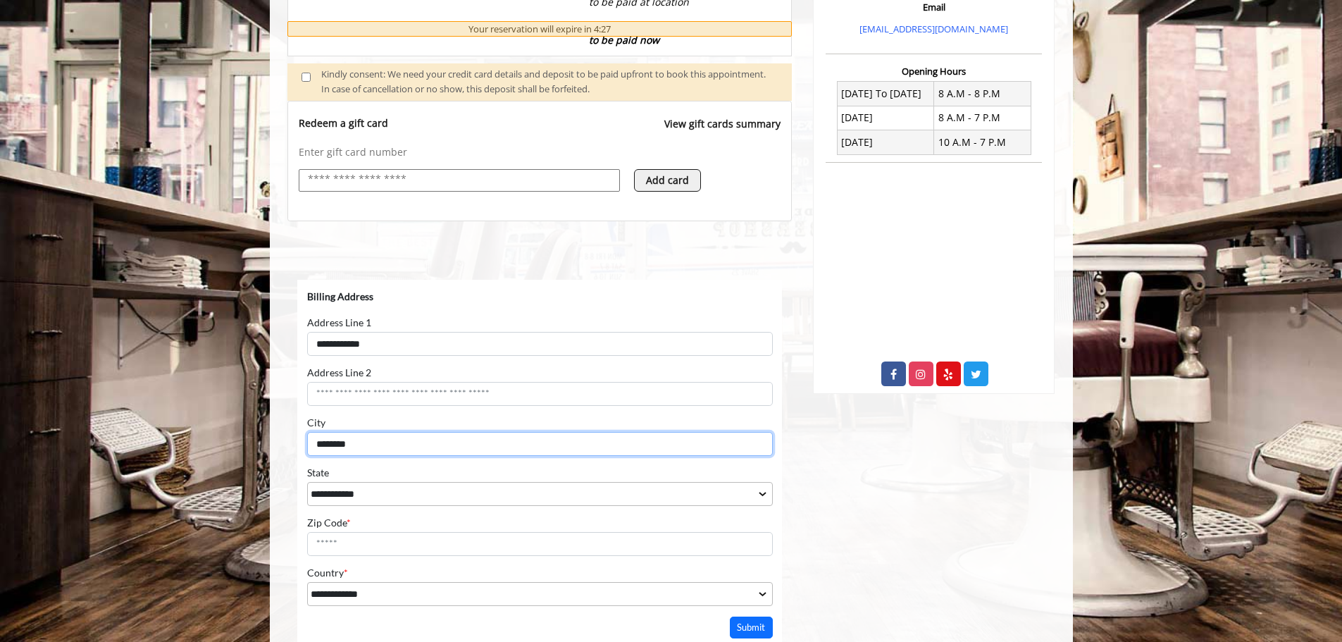
type input "********"
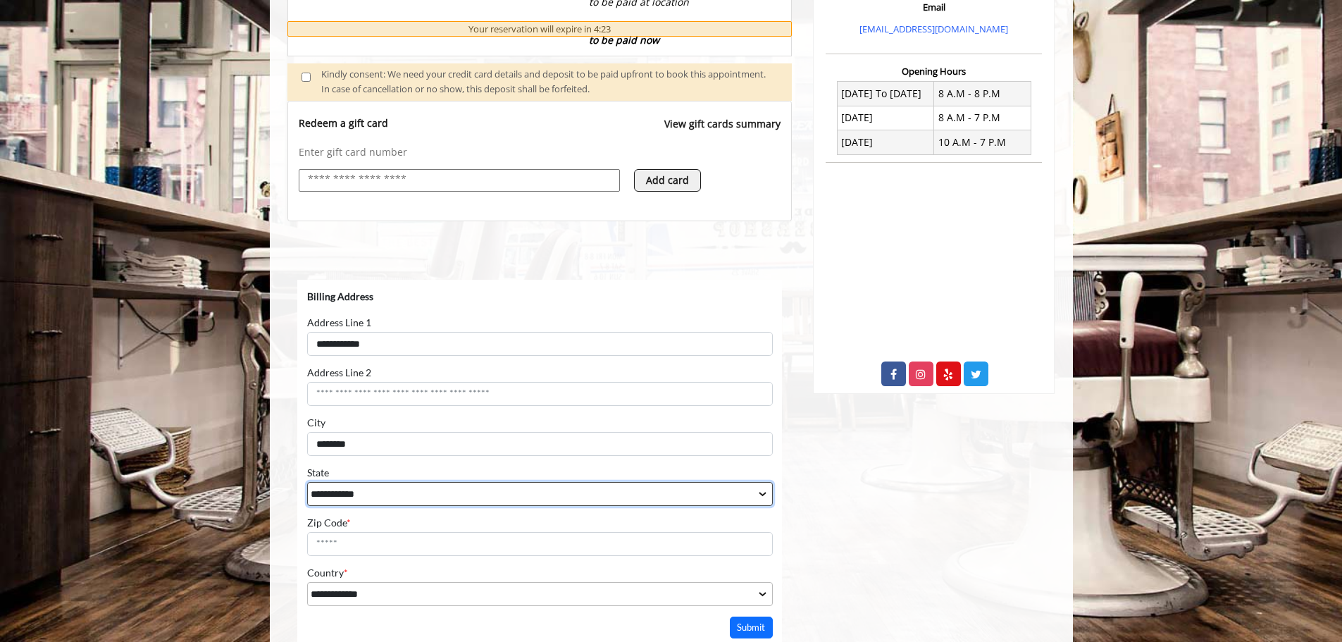
select select "**"
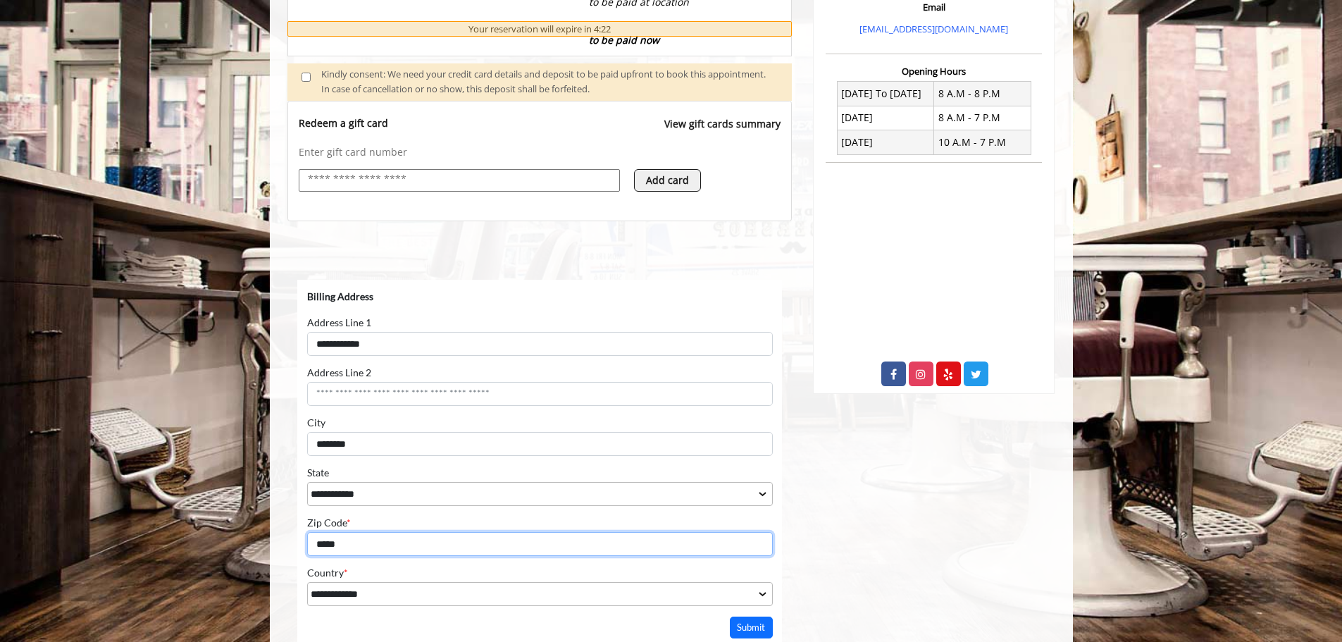
type input "*****"
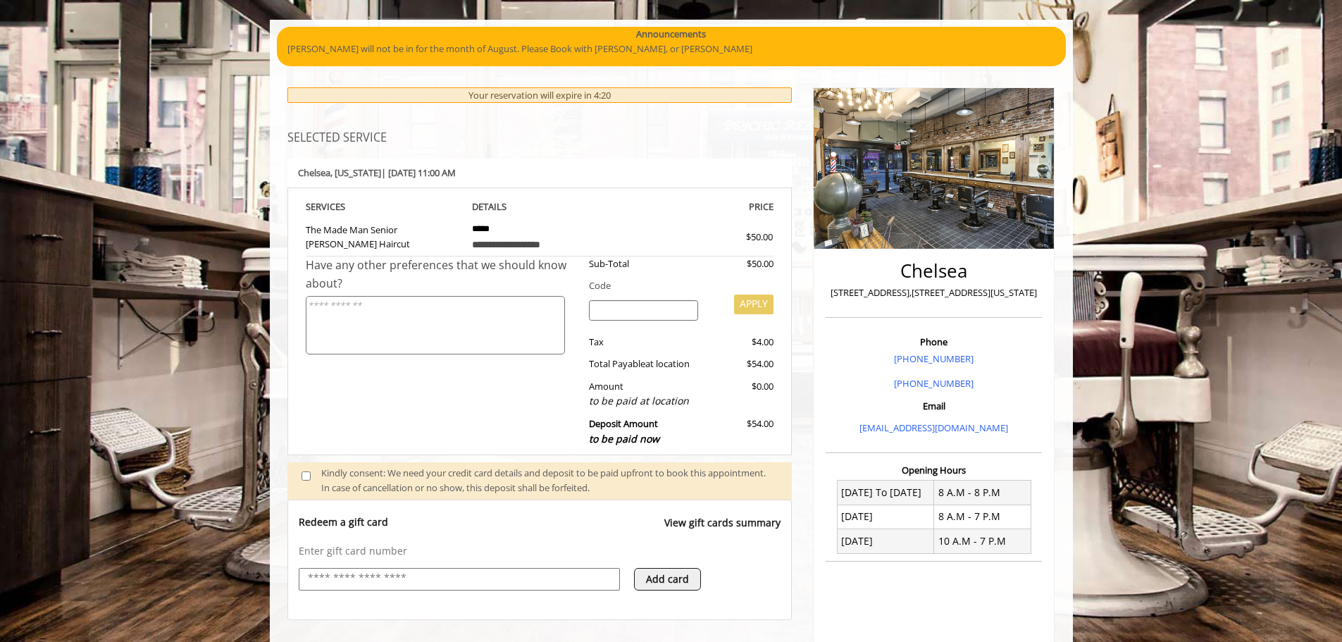
scroll to position [70, 0]
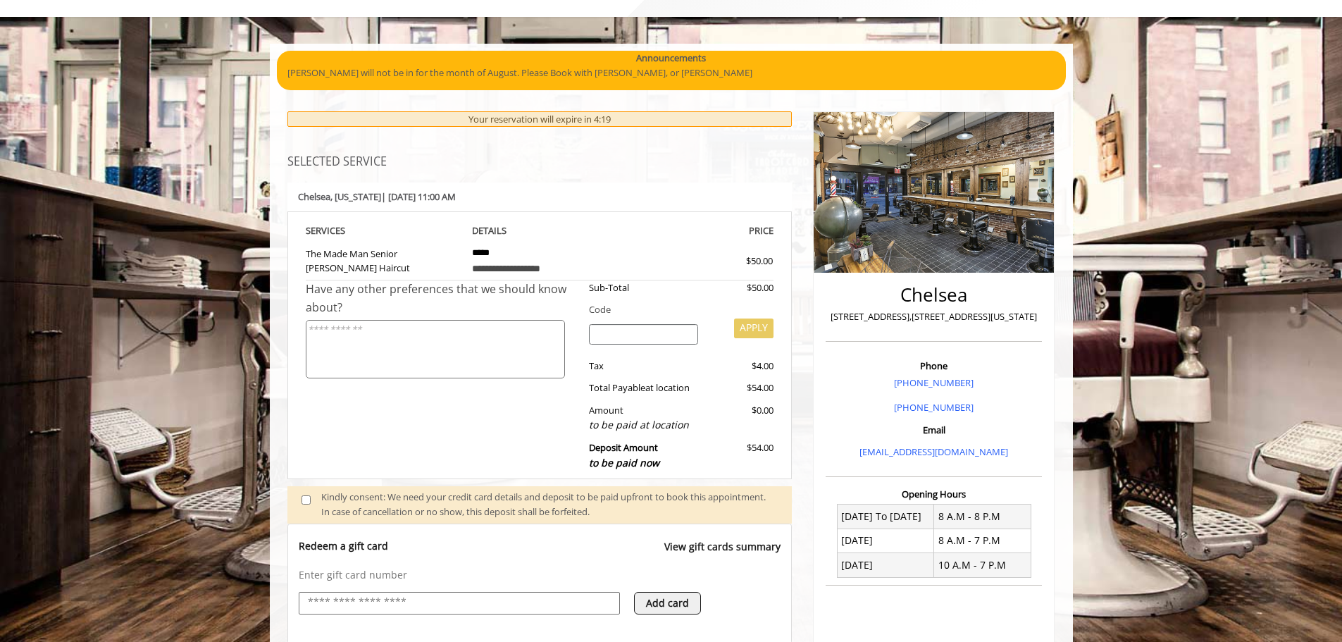
click at [609, 335] on input "search" at bounding box center [643, 334] width 109 height 21
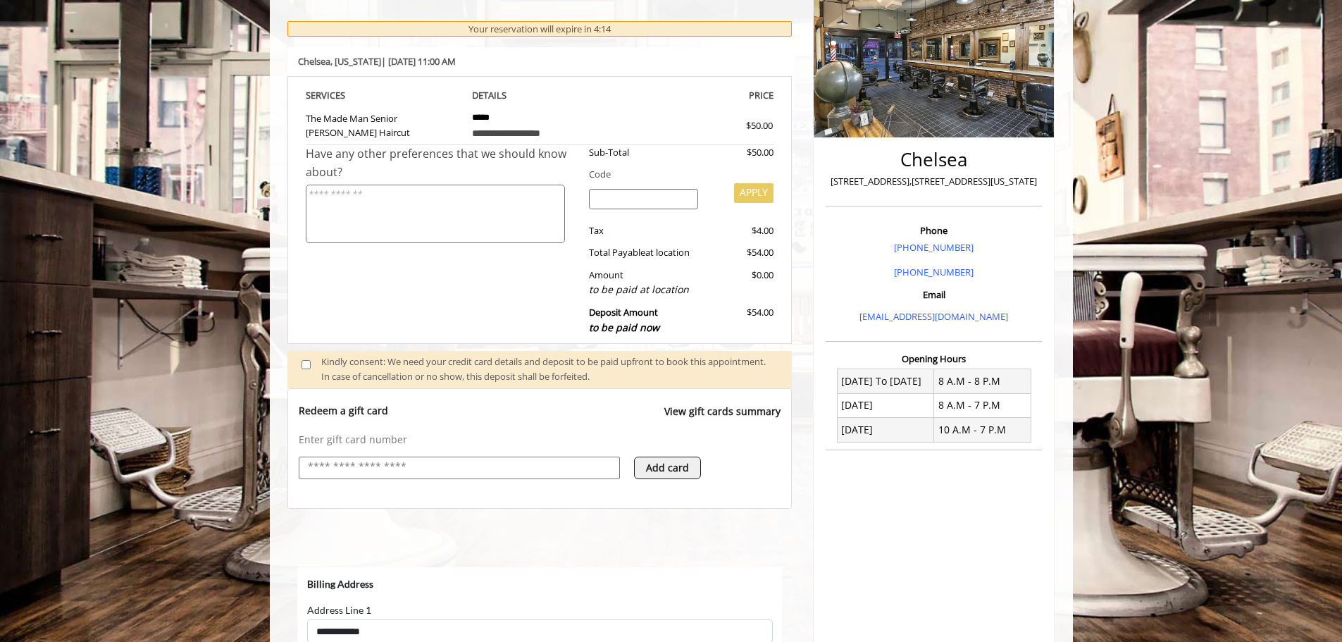
scroll to position [211, 0]
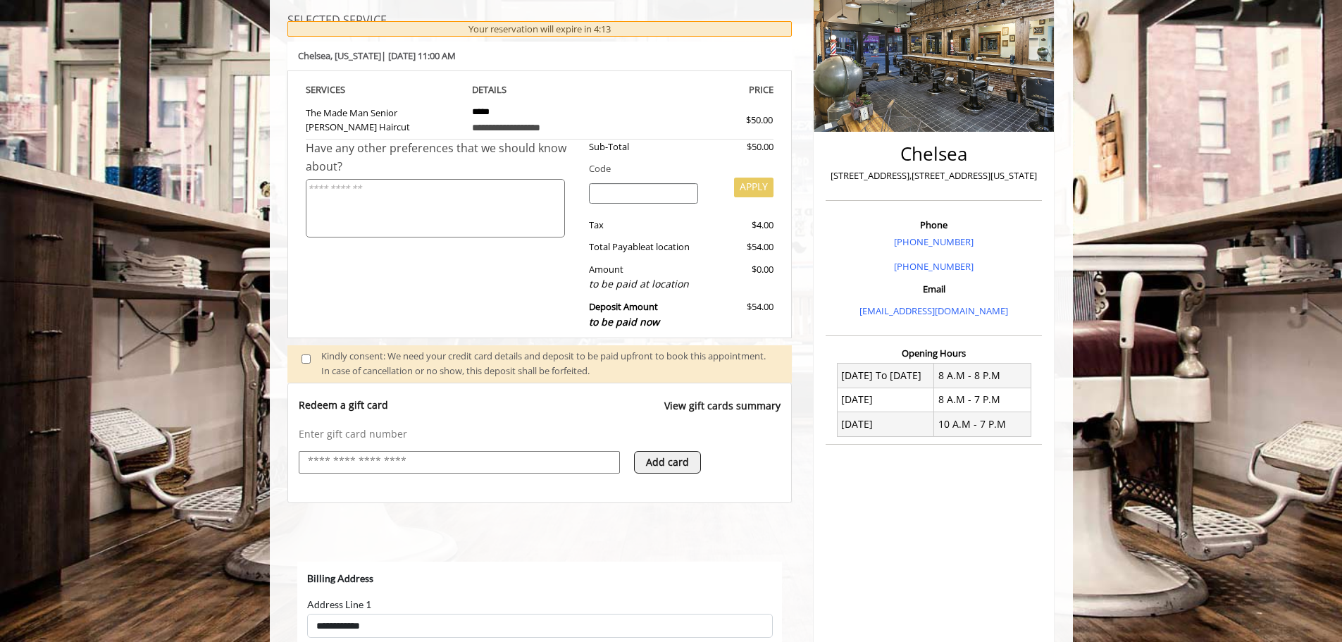
click at [599, 368] on div "Kindly consent: We need your credit card details and deposit to be paid upfront…" at bounding box center [549, 364] width 457 height 30
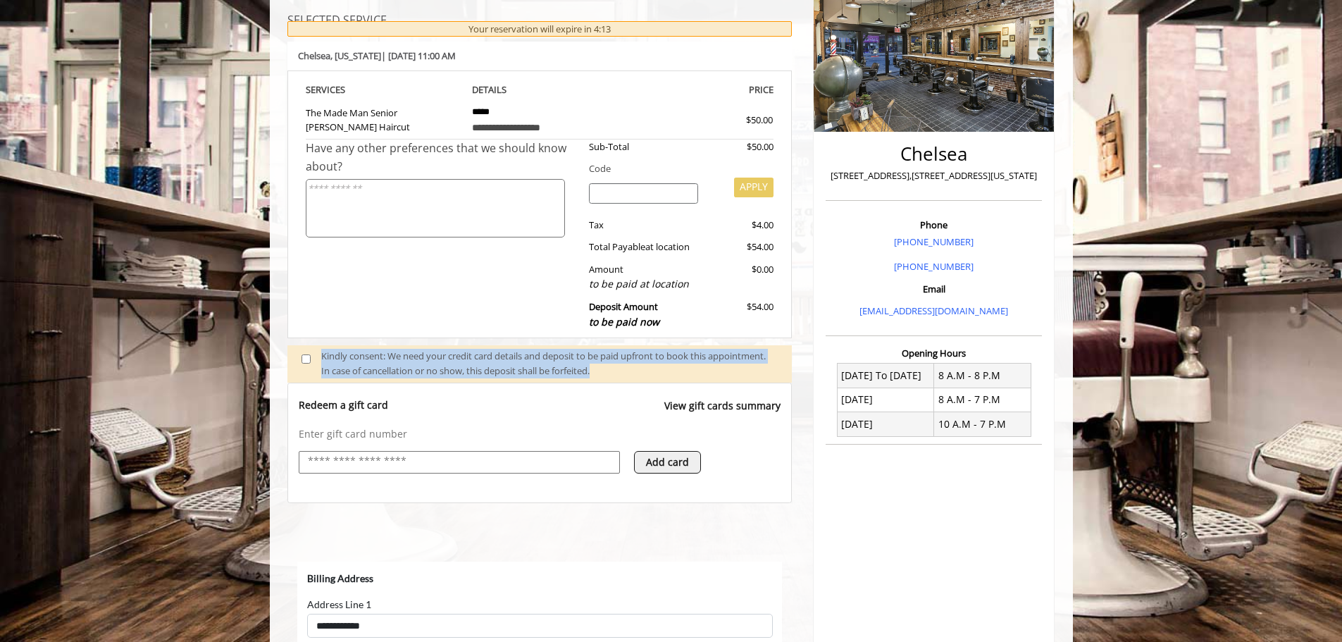
click at [599, 368] on div "Kindly consent: We need your credit card details and deposit to be paid upfront…" at bounding box center [549, 364] width 457 height 30
click at [604, 373] on div "Kindly consent: We need your credit card details and deposit to be paid upfront…" at bounding box center [549, 364] width 457 height 30
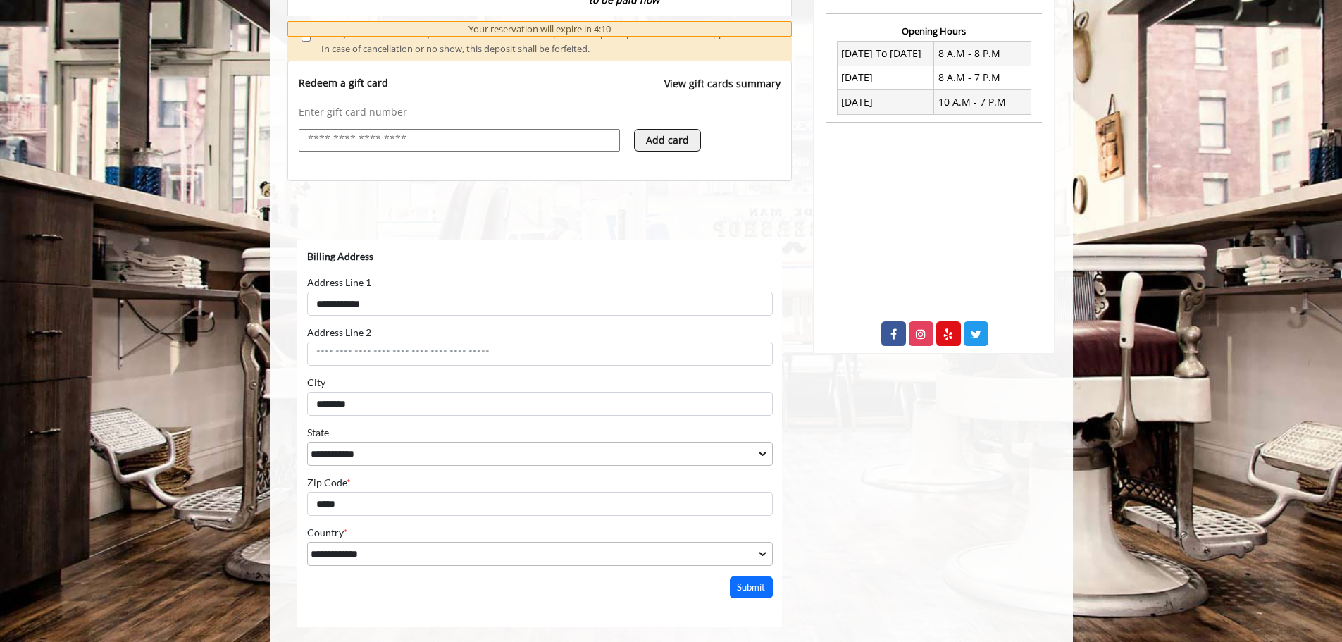
scroll to position [631, 0]
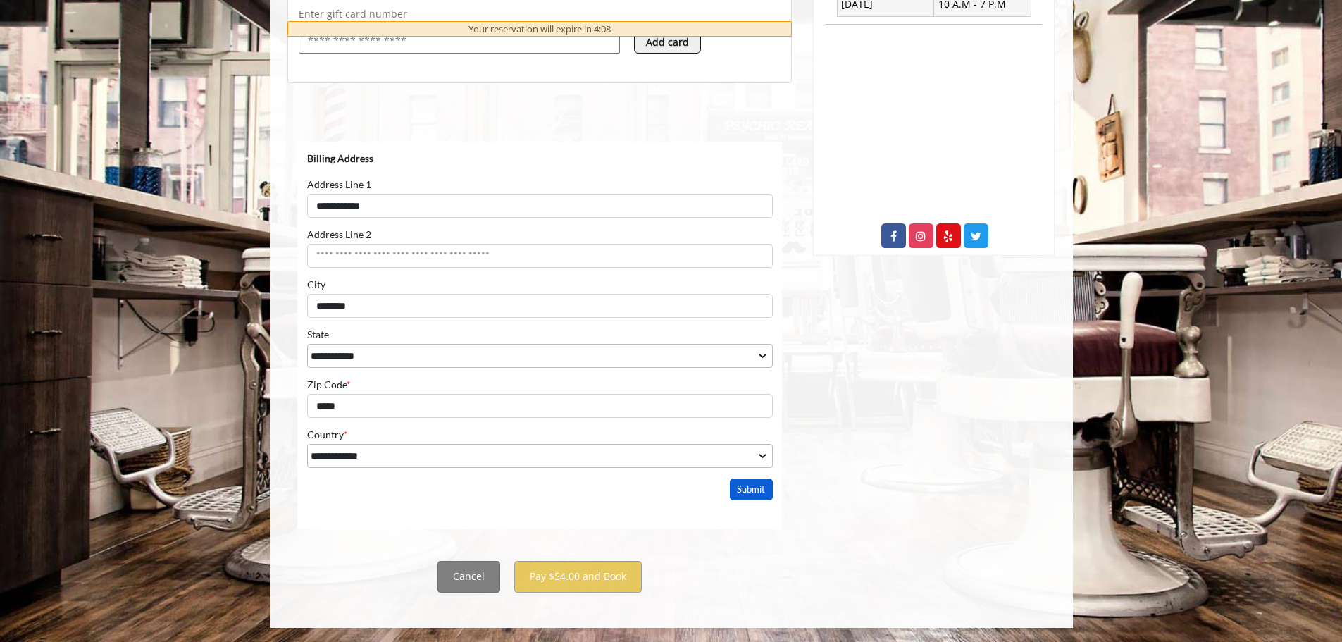
click at [757, 493] on button "Submit" at bounding box center [751, 489] width 44 height 22
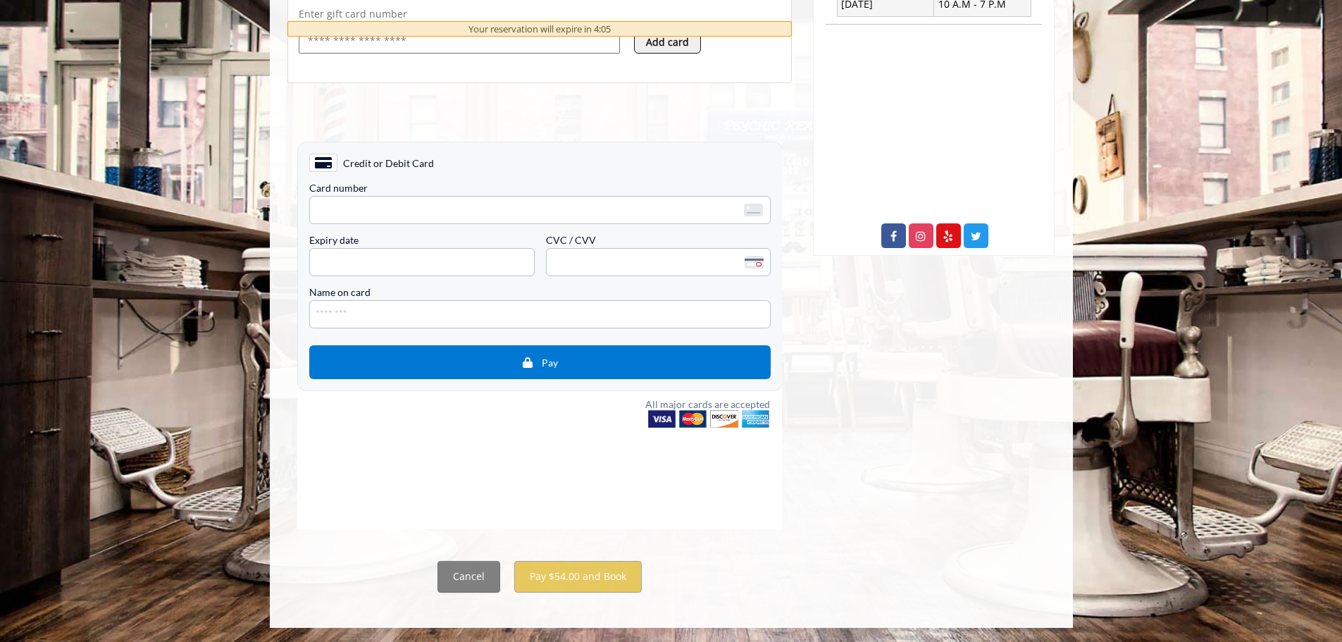
click at [500, 226] on div "Card number <p>Your browser does not support iframes.</p> Expiry date <p>Your b…" at bounding box center [540, 229] width 462 height 93
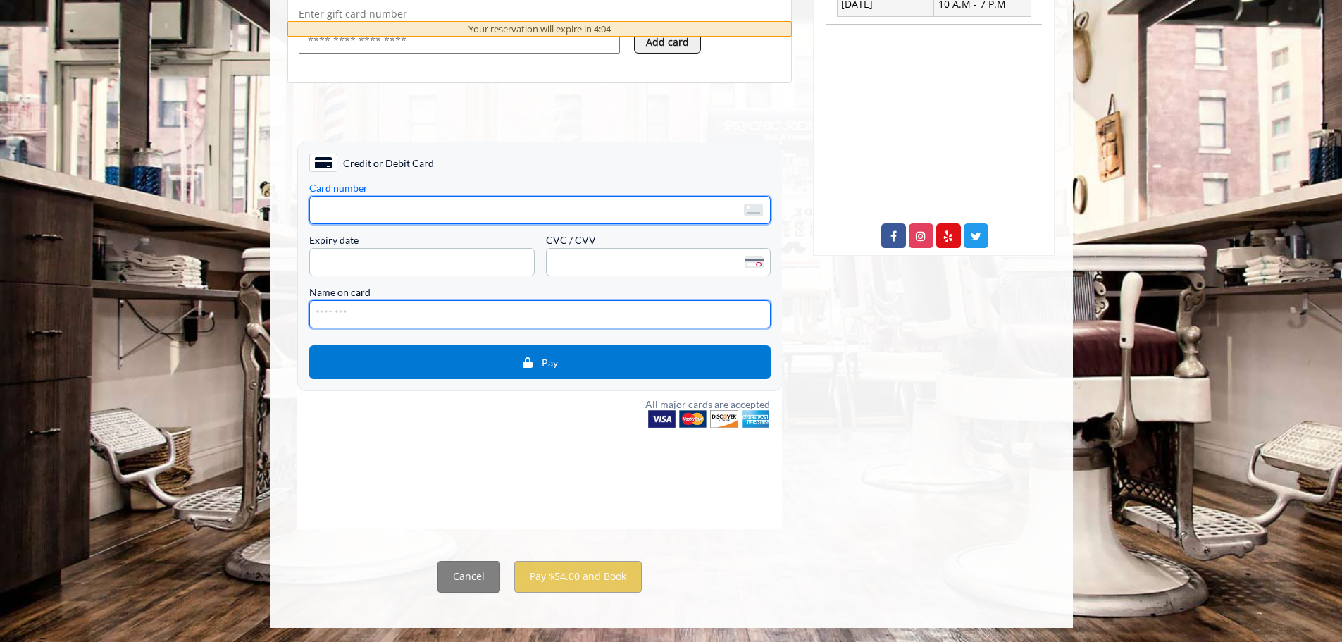
type input "**********"
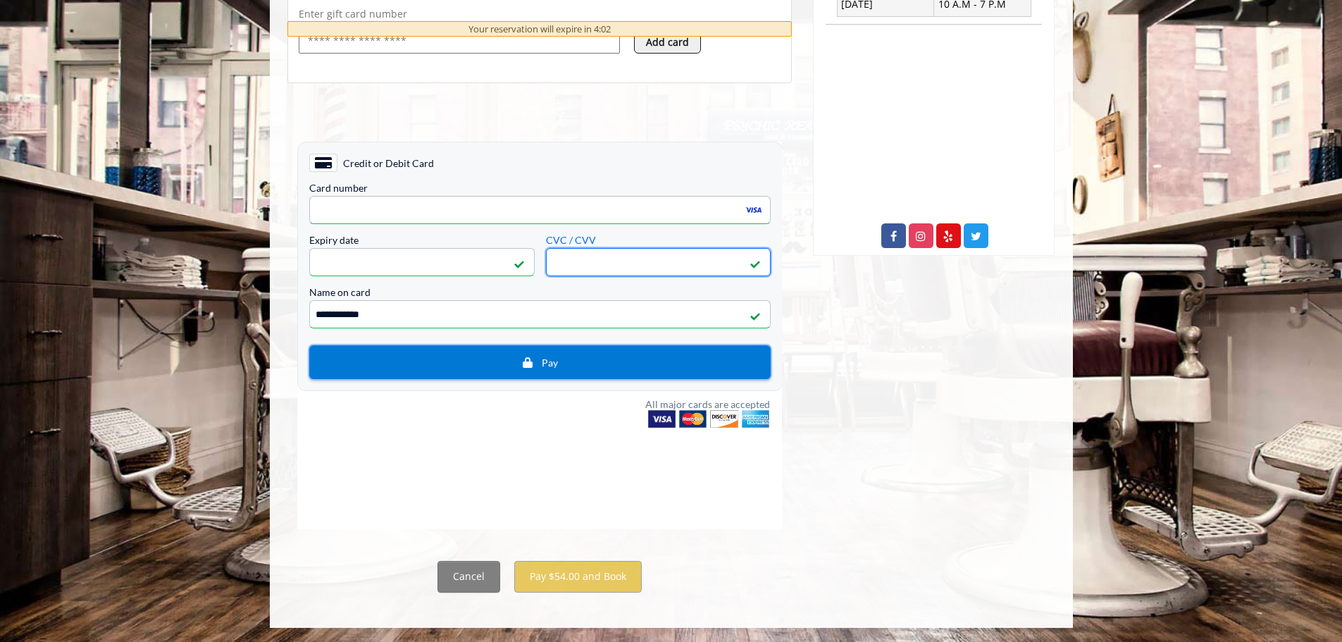
click at [622, 353] on button "Pay" at bounding box center [540, 362] width 462 height 34
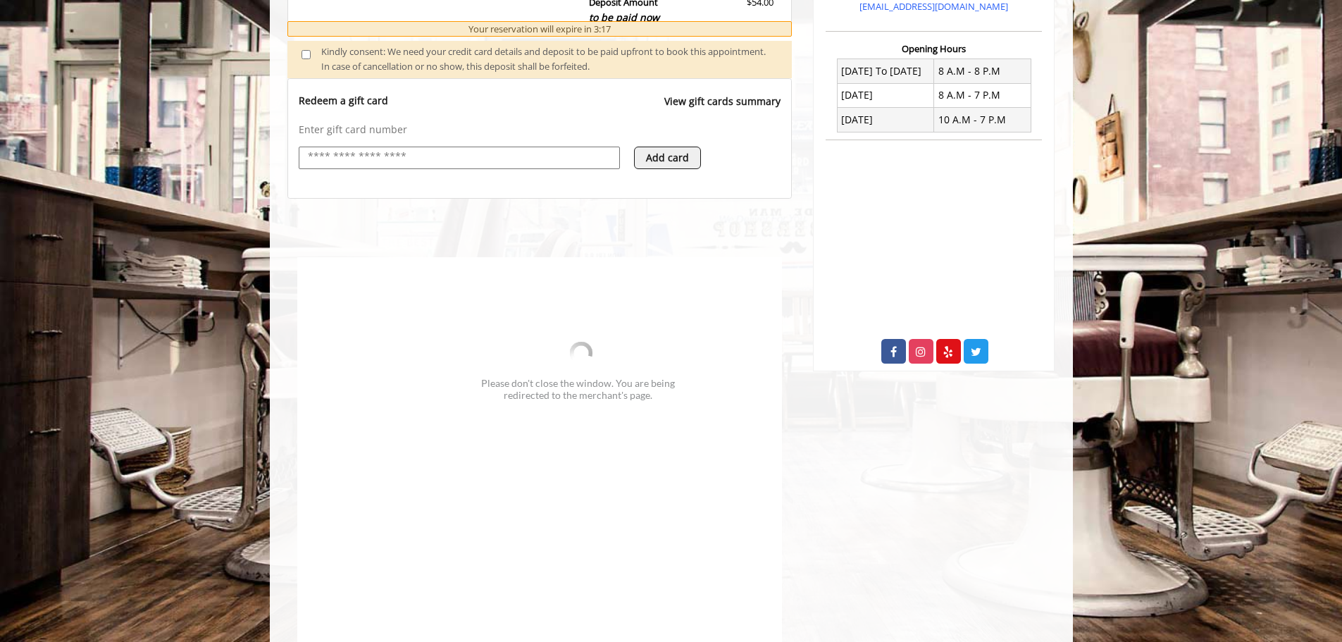
scroll to position [490, 0]
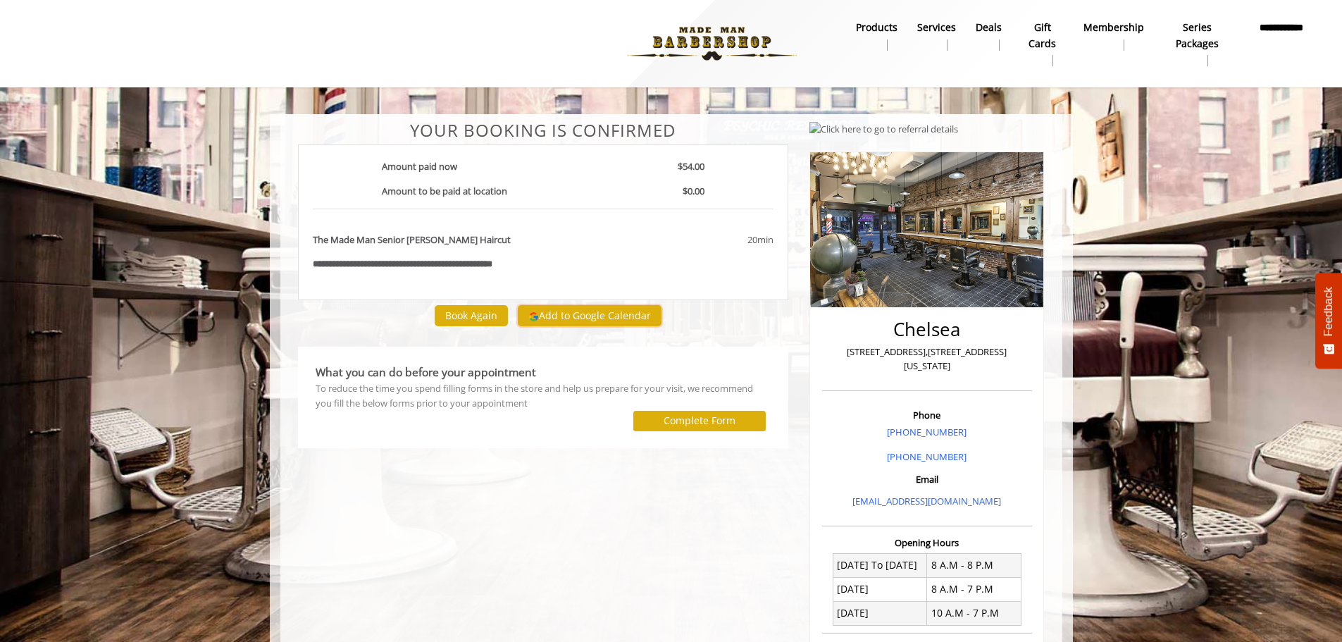
click at [540, 317] on button "Add to Google Calendar" at bounding box center [590, 315] width 144 height 21
